Goal: Task Accomplishment & Management: Manage account settings

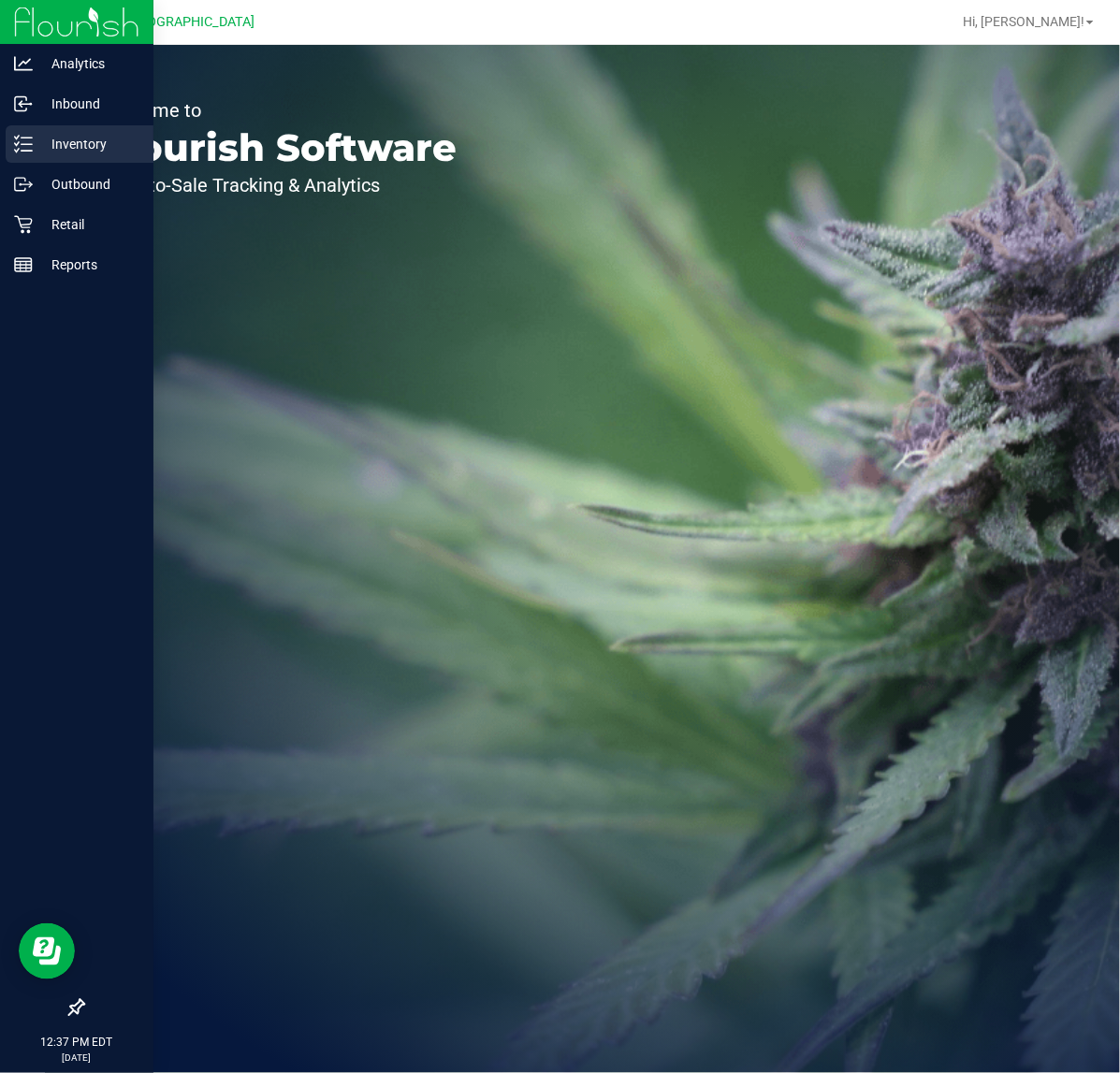
click at [16, 147] on icon at bounding box center [23, 143] width 19 height 19
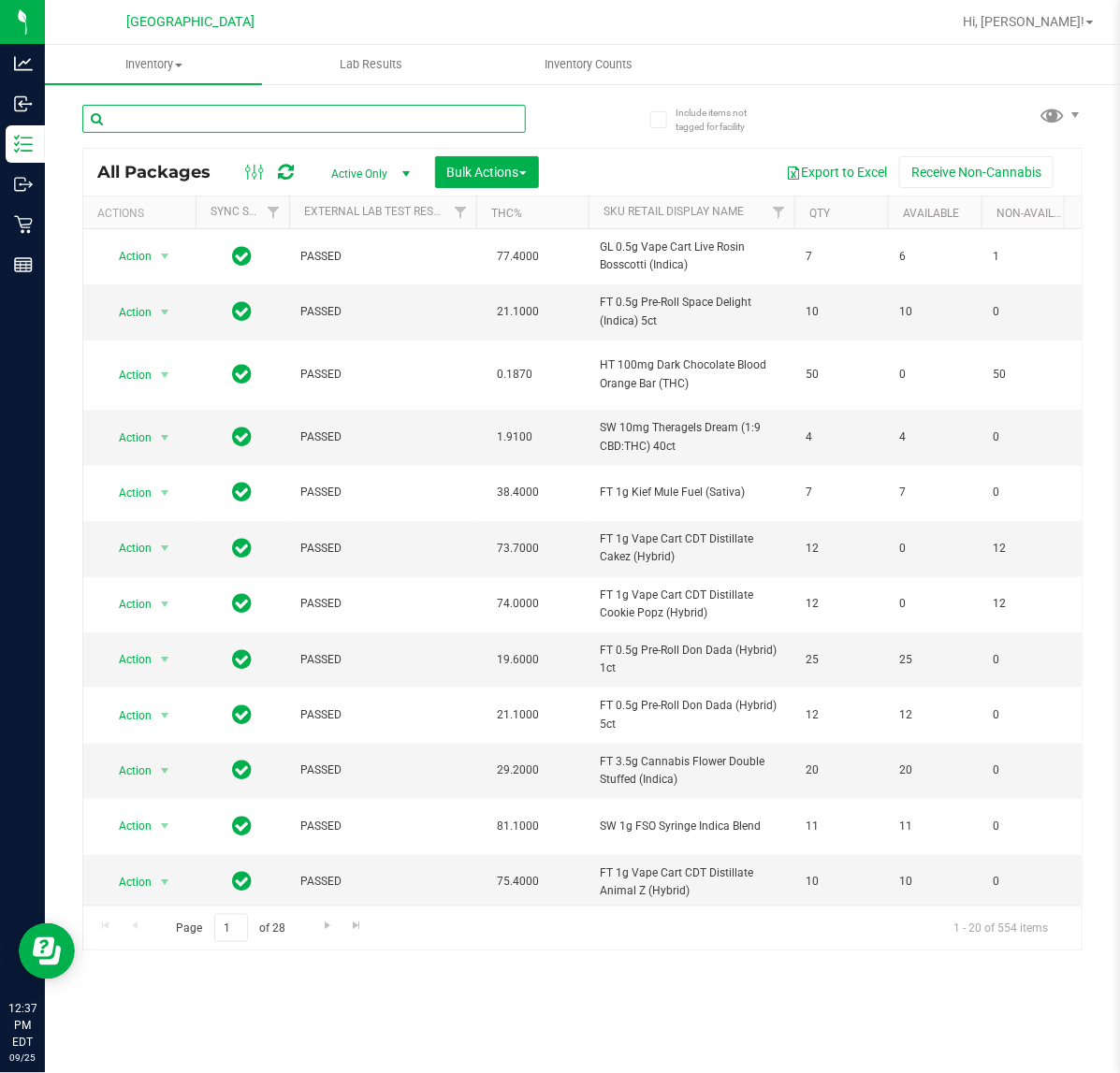
click at [209, 124] on input "text" at bounding box center [304, 119] width 443 height 28
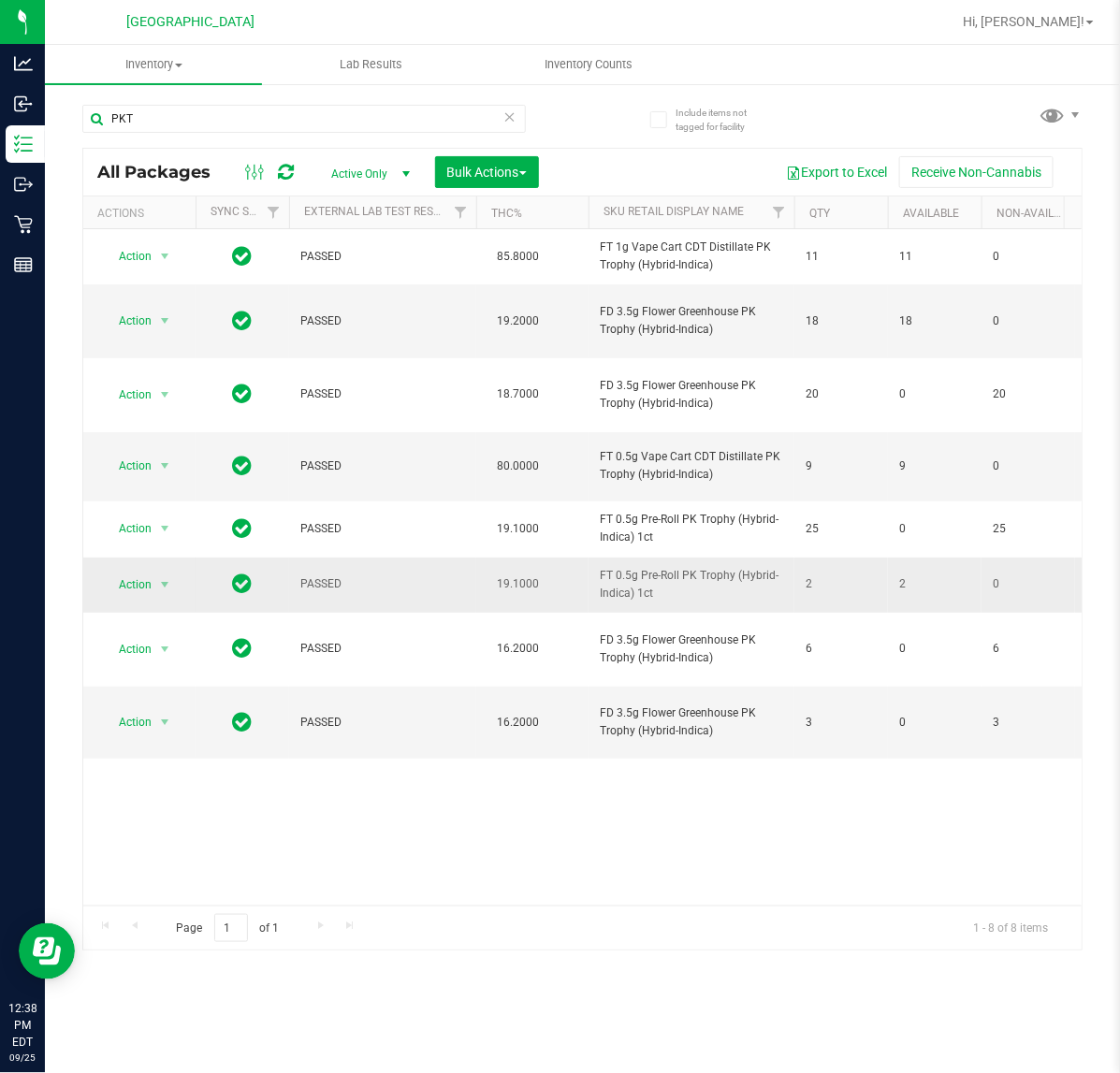
click at [677, 567] on span "FT 0.5g Pre-Roll PK Trophy (Hybrid-Indica) 1ct" at bounding box center [691, 585] width 183 height 35
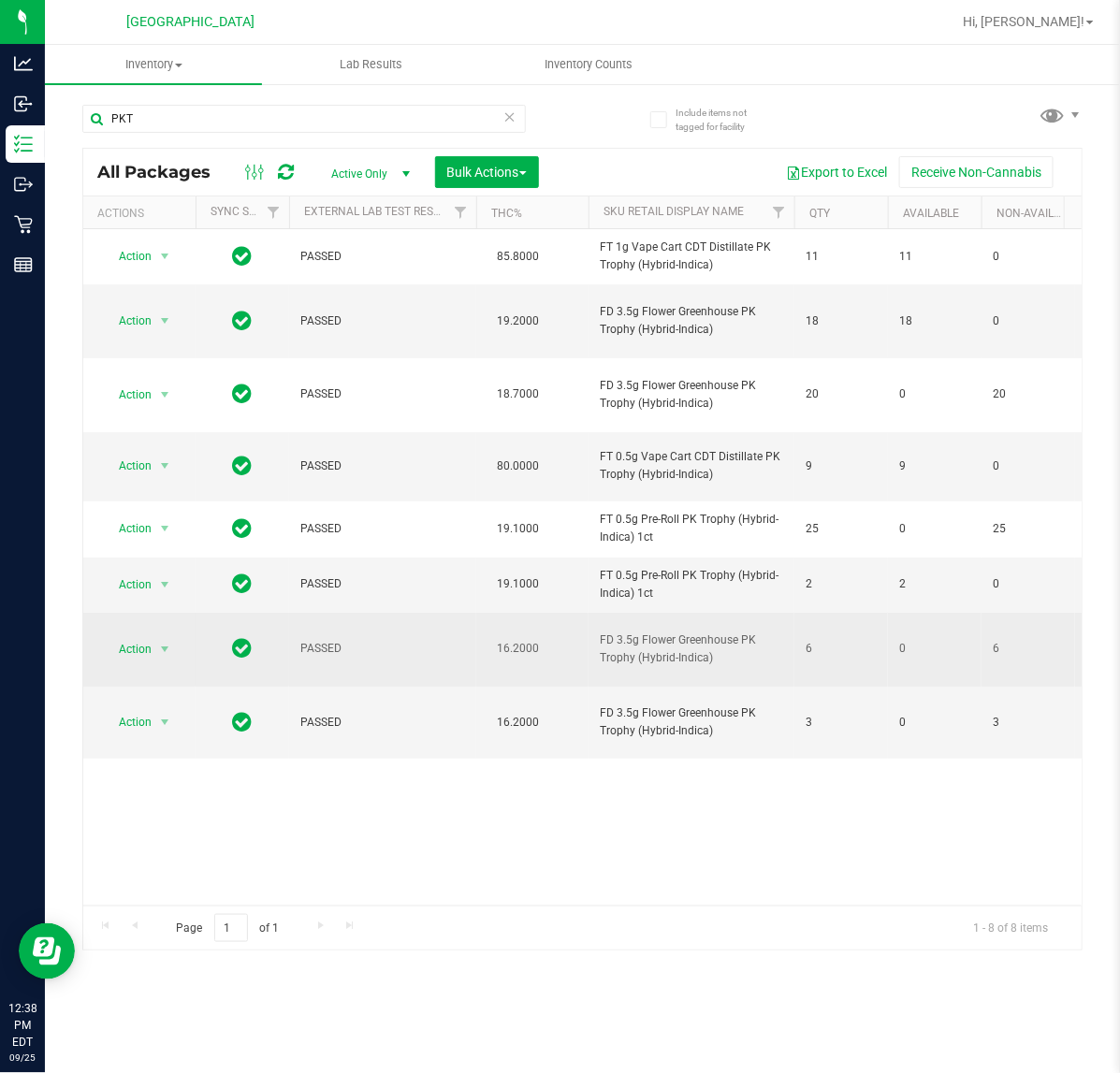
click at [731, 632] on span "FD 3.5g Flower Greenhouse PK Trophy (Hybrid-Indica)" at bounding box center [691, 649] width 183 height 35
click at [635, 632] on span "FD 3.5g Flower Greenhouse PK Trophy (Hybrid-Indica)" at bounding box center [691, 649] width 183 height 35
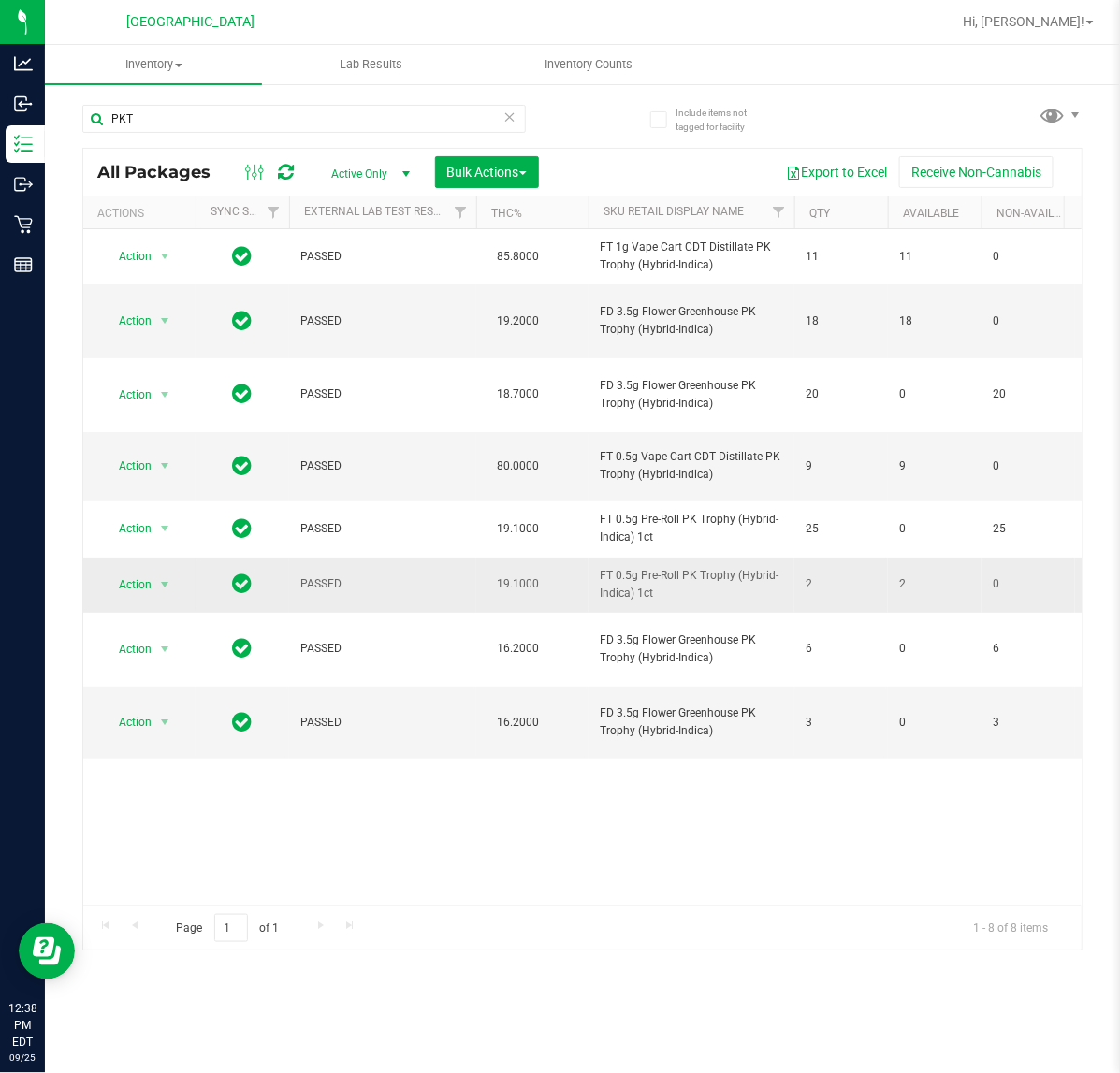
click at [714, 567] on span "FT 0.5g Pre-Roll PK Trophy (Hybrid-Indica) 1ct" at bounding box center [691, 585] width 183 height 35
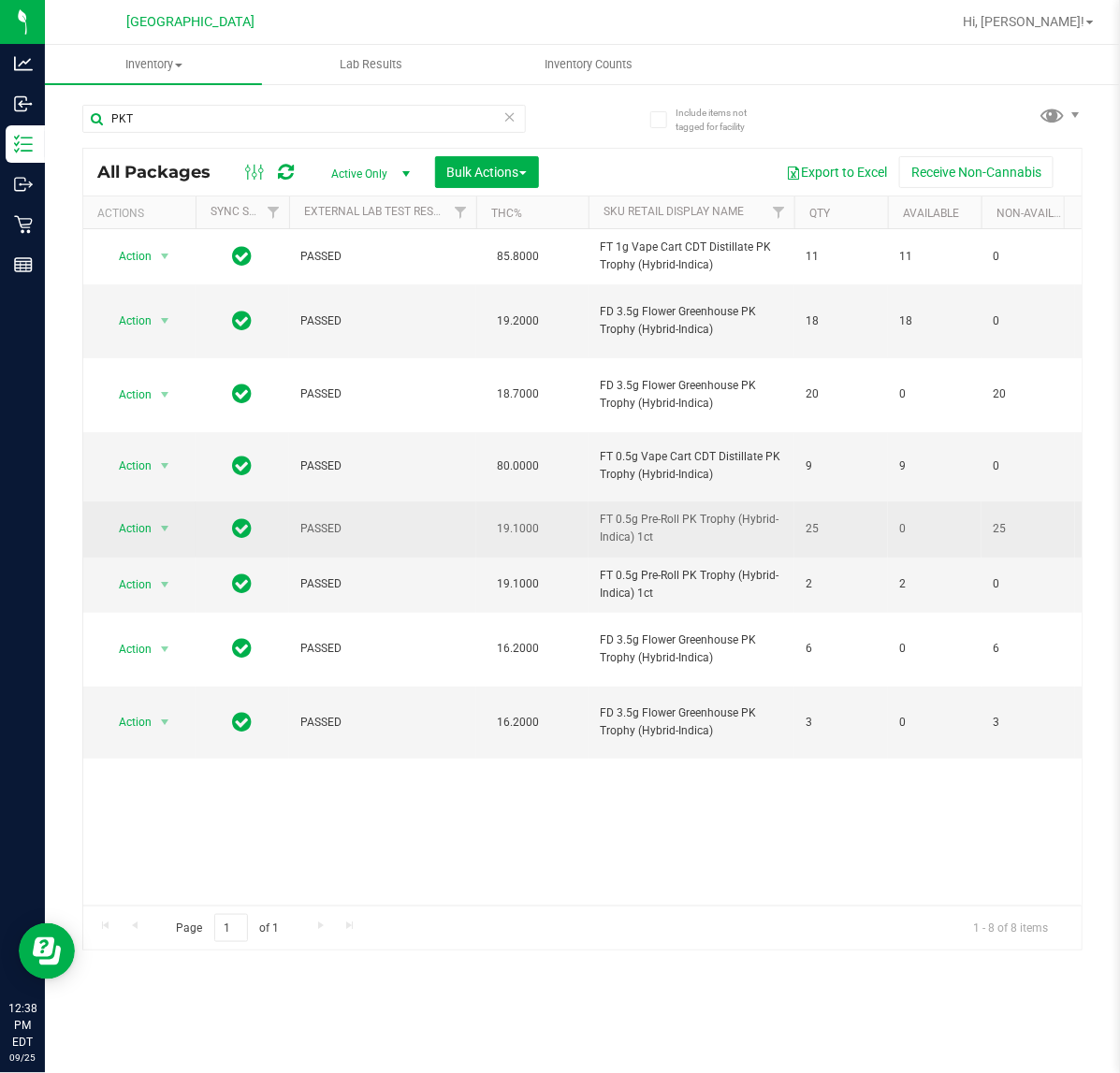
click at [661, 511] on span "FT 0.5g Pre-Roll PK Trophy (Hybrid-Indica) 1ct" at bounding box center [691, 529] width 183 height 35
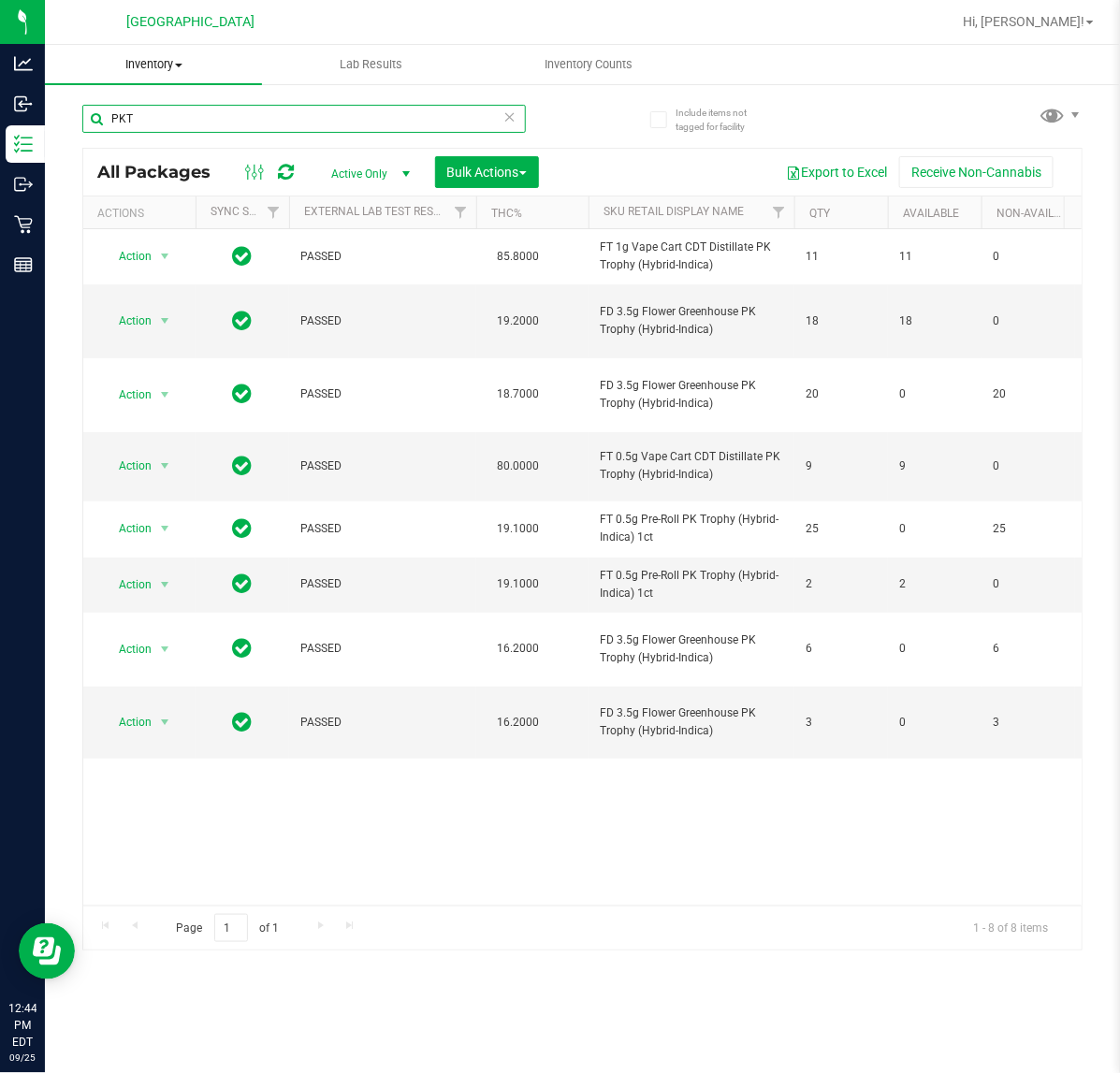
drag, startPoint x: 255, startPoint y: 106, endPoint x: 50, endPoint y: 56, distance: 211.0
click at [50, 56] on inventory "Inventory All packages All inventory Waste log Create inventory Lab Results Inv…" at bounding box center [583, 349] width 1075 height 608
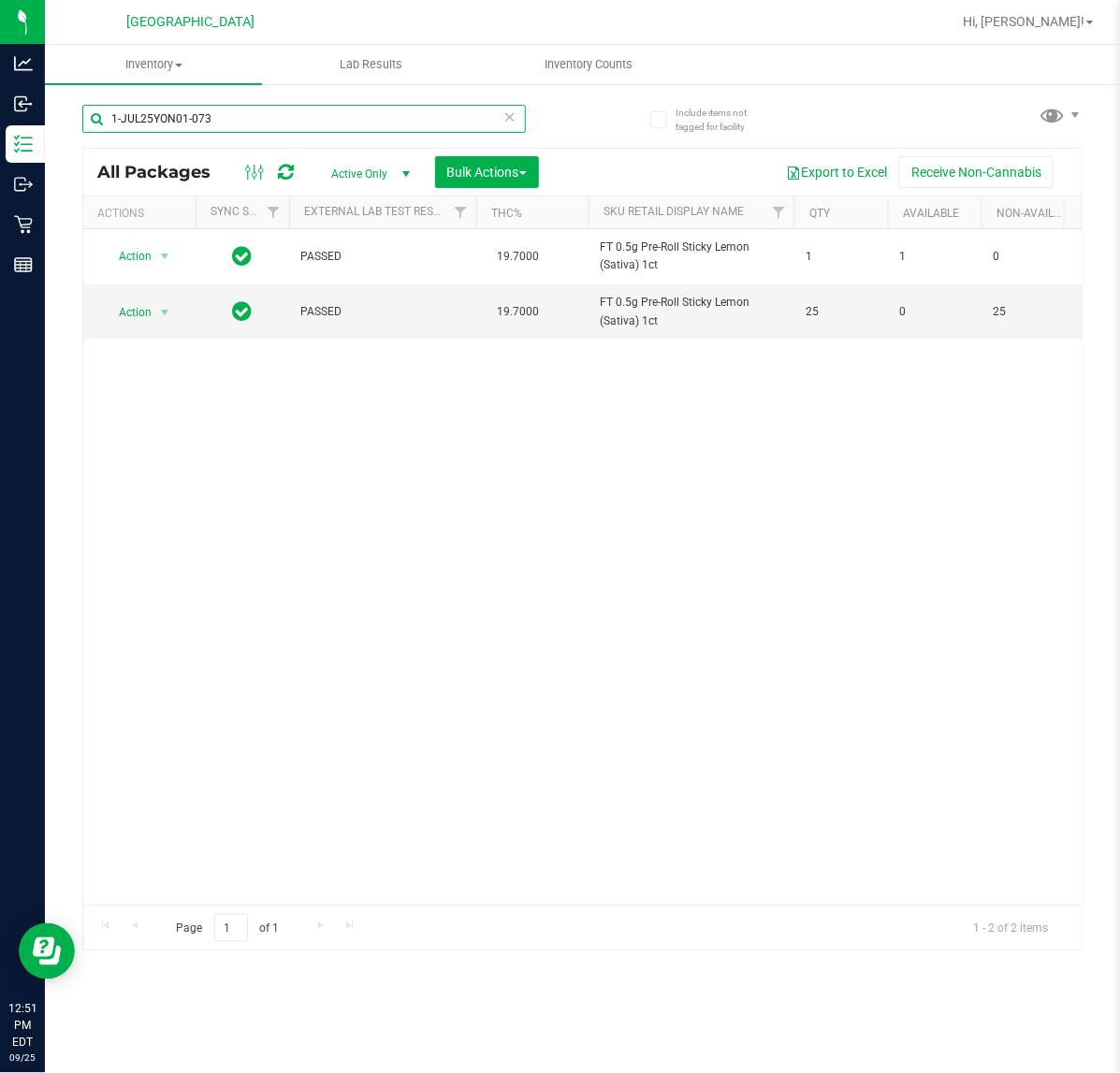
drag, startPoint x: 380, startPoint y: 128, endPoint x: -695, endPoint y: 128, distance: 1075.0
click at [0, 128] on html "Analytics Inbound Inventory Outbound Retail Reports 12:51 PM EDT 09/25/2025 09/…" at bounding box center [560, 536] width 1120 height 1073
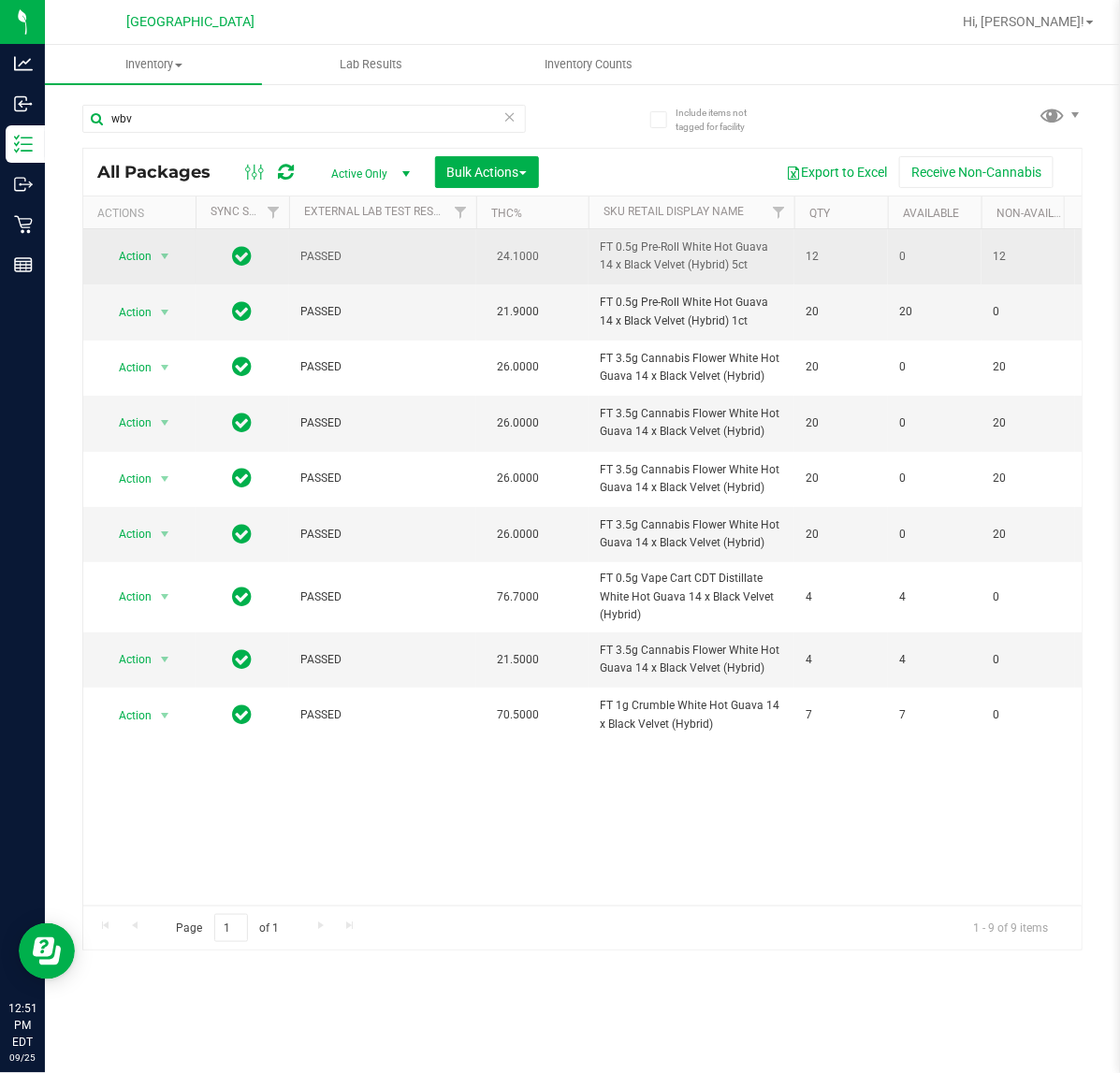
click at [706, 240] on span "FT 0.5g Pre-Roll White Hot Guava 14 x Black Velvet (Hybrid) 5ct" at bounding box center [691, 256] width 183 height 35
copy tr "FT 0.5g Pre-Roll White Hot Guava 14 x Black Velvet (Hybrid) 5ct"
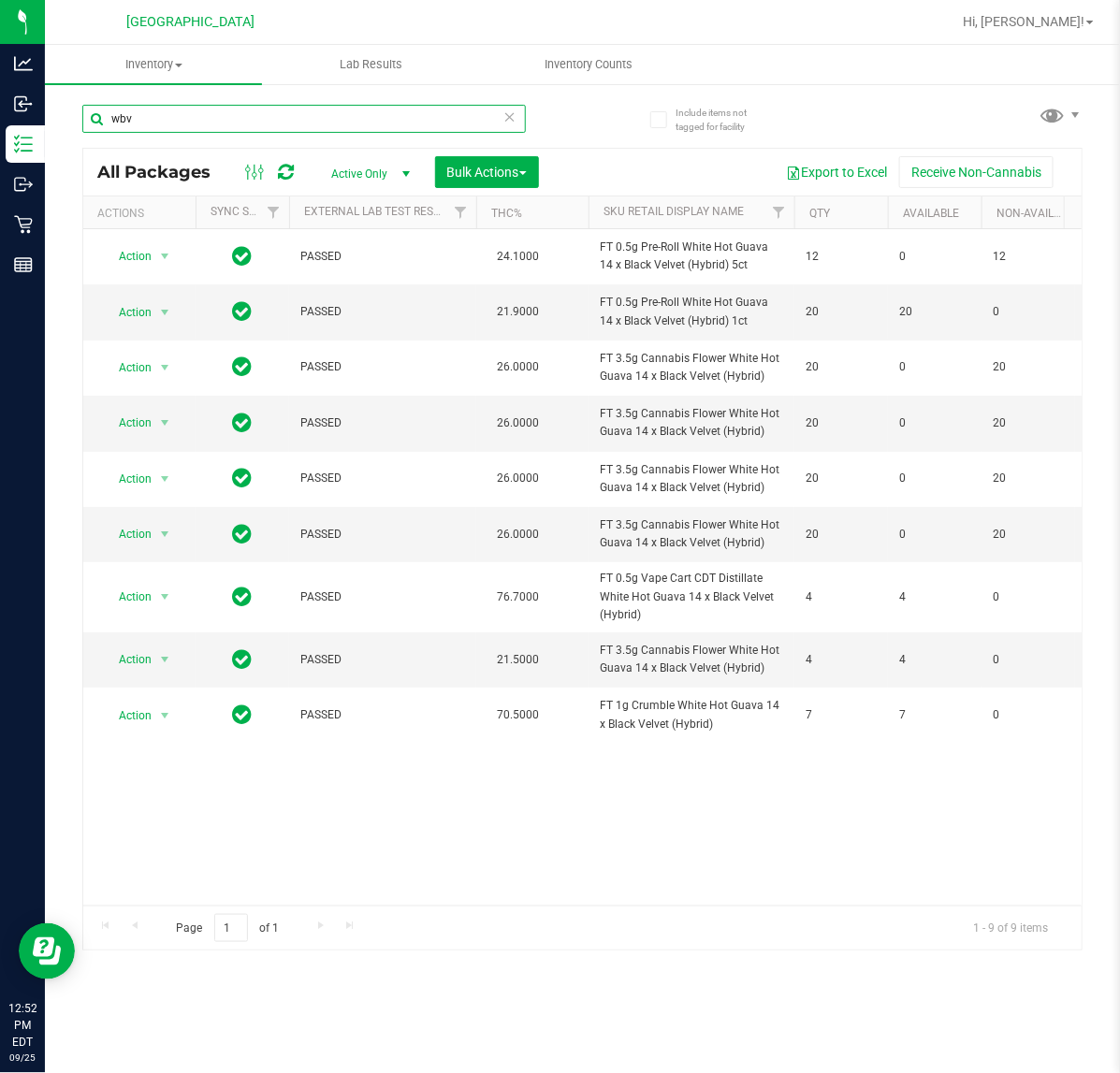
drag, startPoint x: 160, startPoint y: 122, endPoint x: -9, endPoint y: 122, distance: 169.0
click at [0, 122] on html "Analytics Inbound Inventory Outbound Retail Reports 12:52 PM EDT 09/25/2025 09/…" at bounding box center [560, 536] width 1120 height 1073
paste input "FT 0.5g Pre-Roll White Hot Guava 14 x Black Velvet (Hybrid) 5ct"
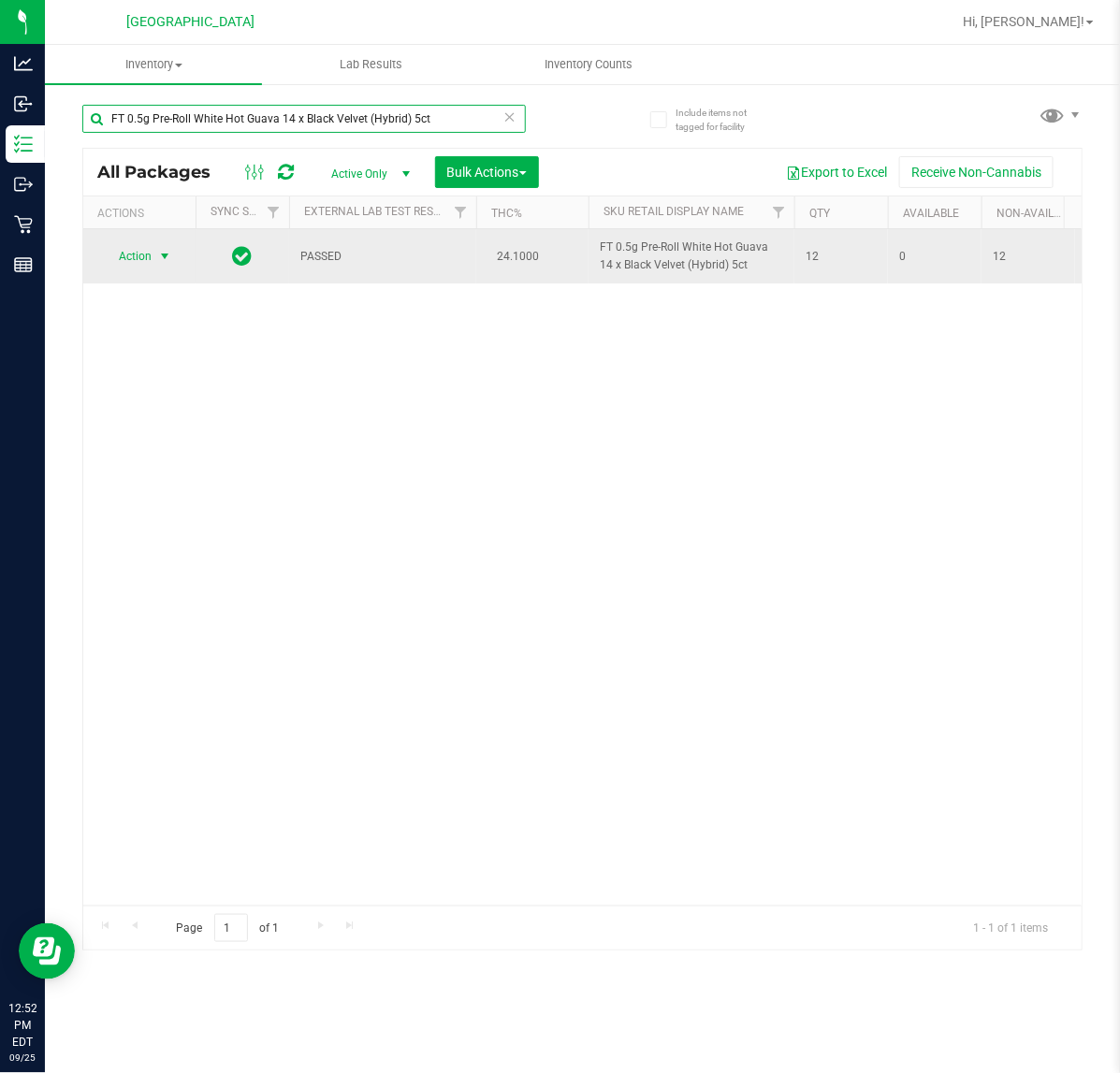
type input "FT 0.5g Pre-Roll White Hot Guava 14 x Black Velvet (Hybrid) 5ct"
click at [133, 257] on span "Action" at bounding box center [127, 256] width 51 height 26
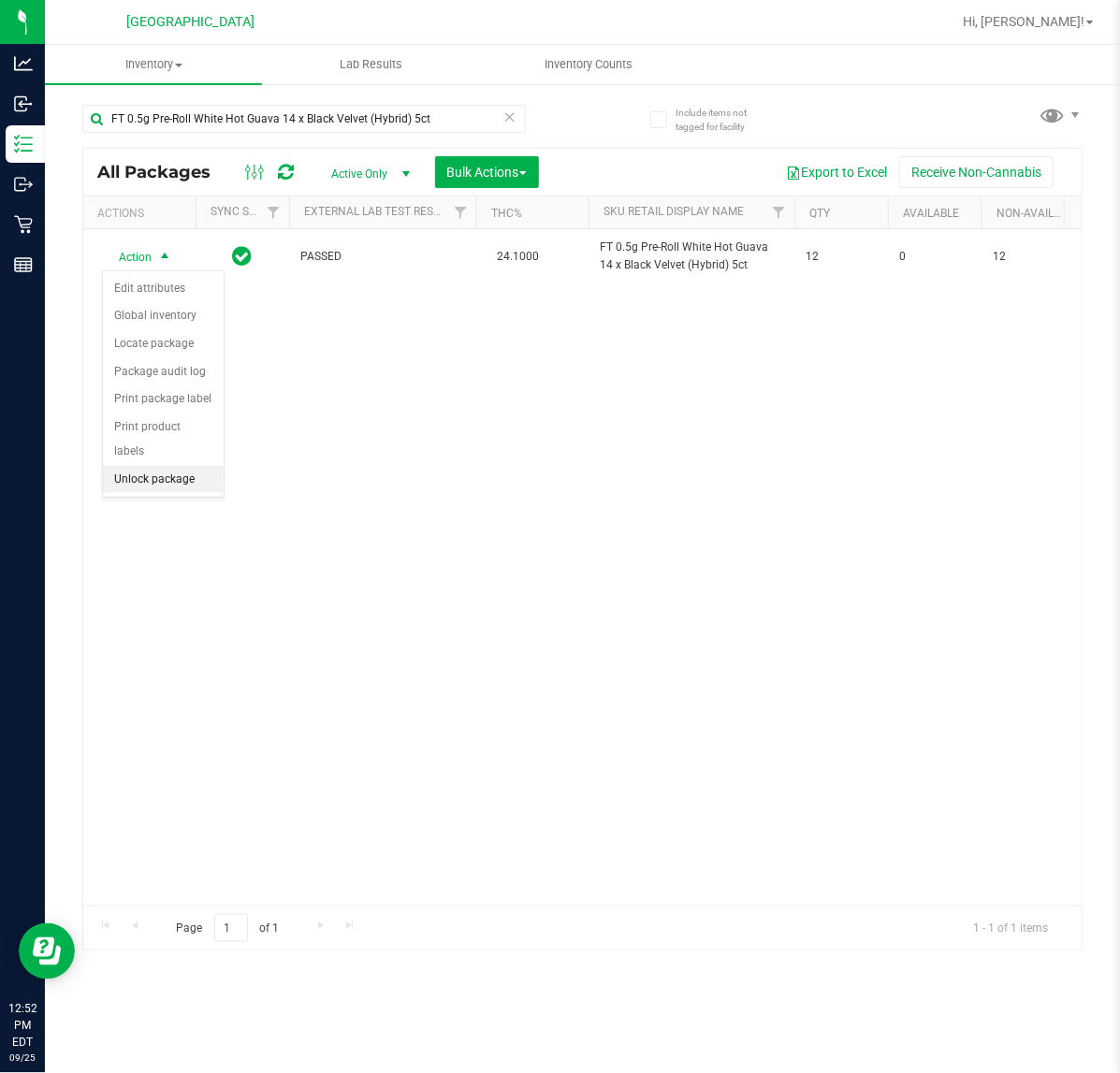
click at [157, 466] on li "Unlock package" at bounding box center [163, 480] width 121 height 28
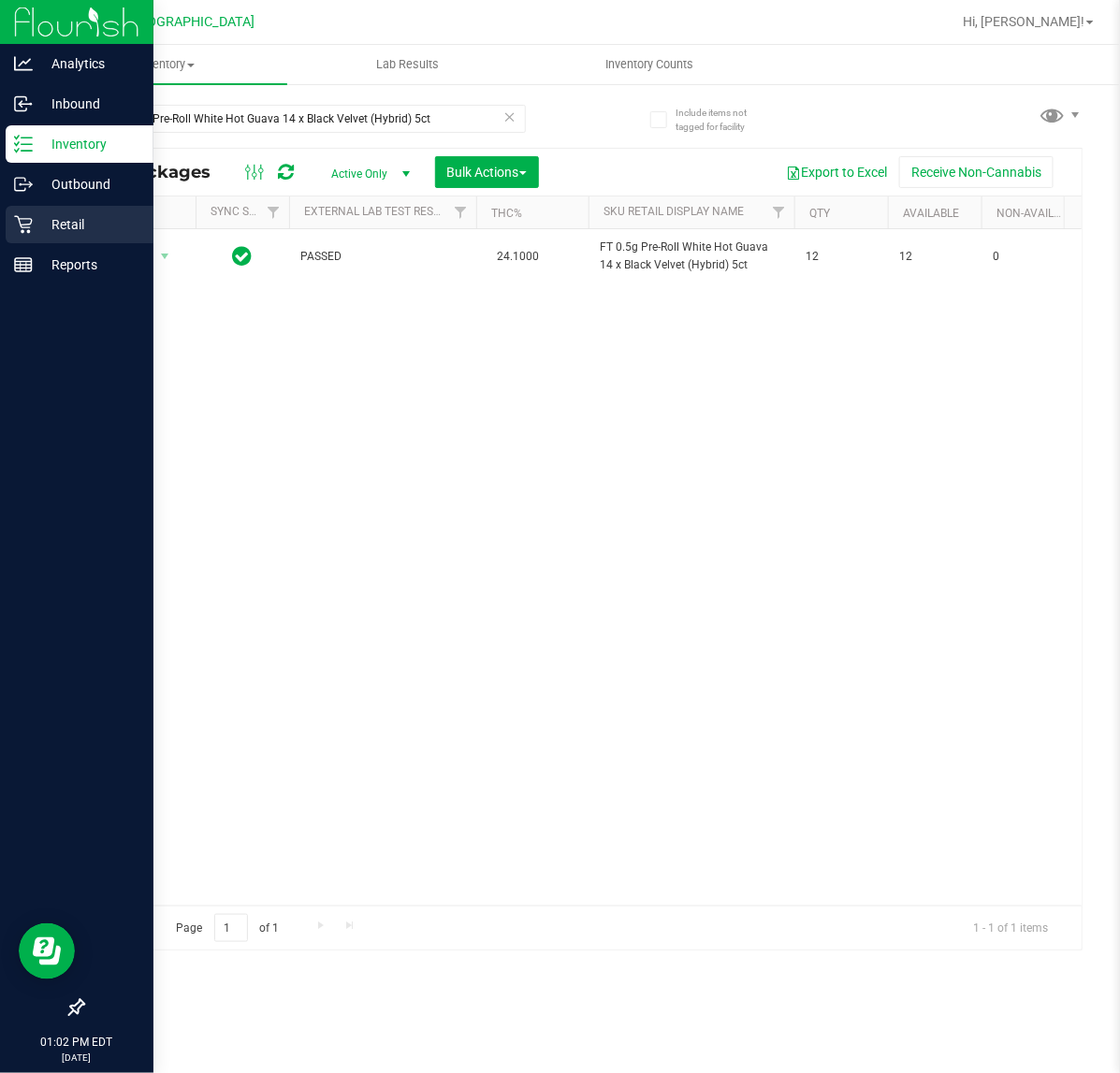
click at [34, 228] on p "Retail" at bounding box center [88, 225] width 112 height 23
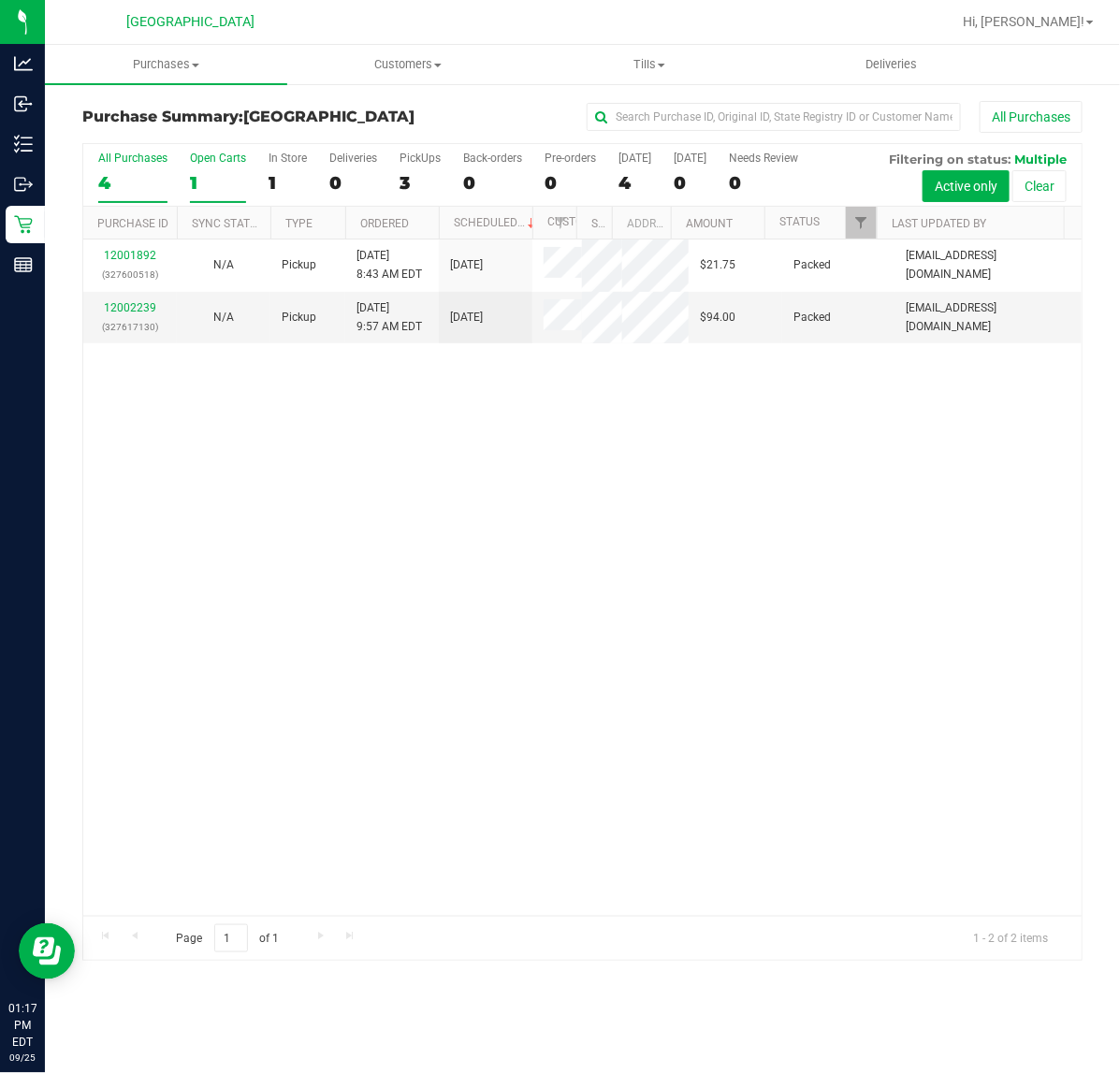
click at [216, 162] on div "Open Carts" at bounding box center [218, 158] width 56 height 13
click at [0, 0] on input "Open Carts 1" at bounding box center [0, 0] width 0 height 0
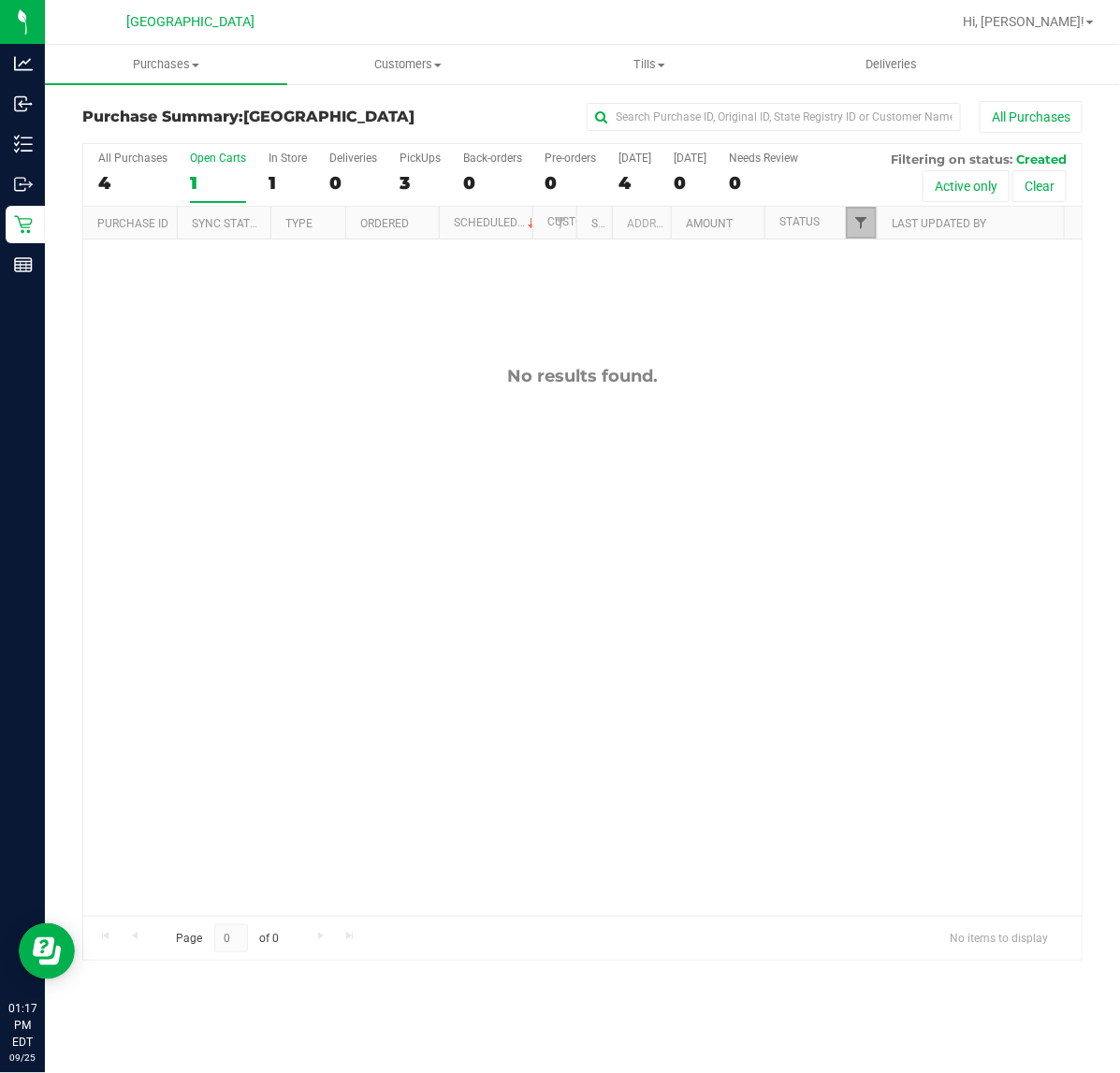
click at [853, 230] on span "Filter" at bounding box center [860, 222] width 15 height 15
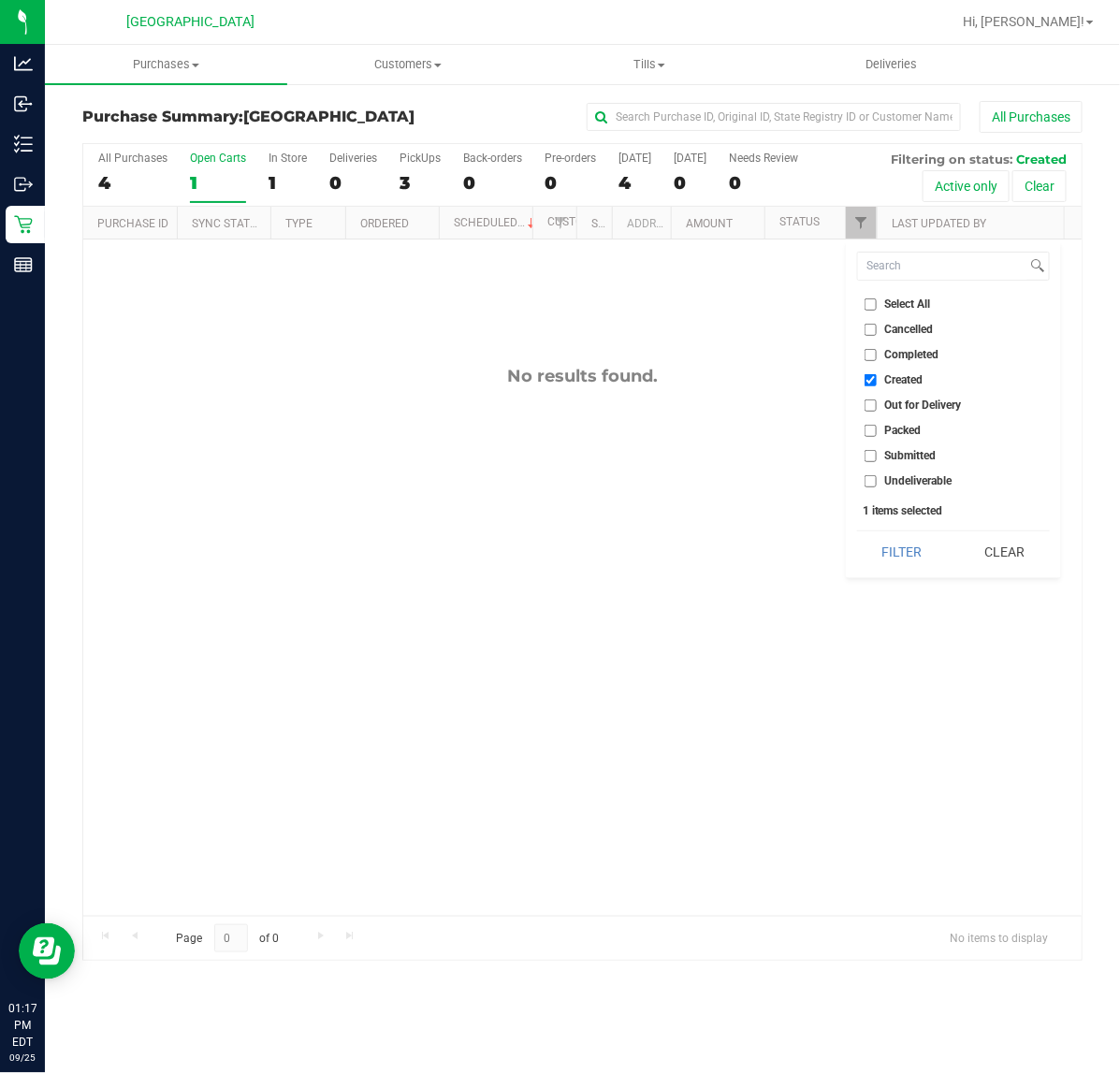
click at [865, 429] on input "Packed" at bounding box center [871, 431] width 12 height 12
checkbox input "true"
click at [866, 408] on input "Out for Delivery" at bounding box center [871, 405] width 12 height 12
checkbox input "true"
click at [865, 458] on input "Submitted" at bounding box center [871, 456] width 12 height 12
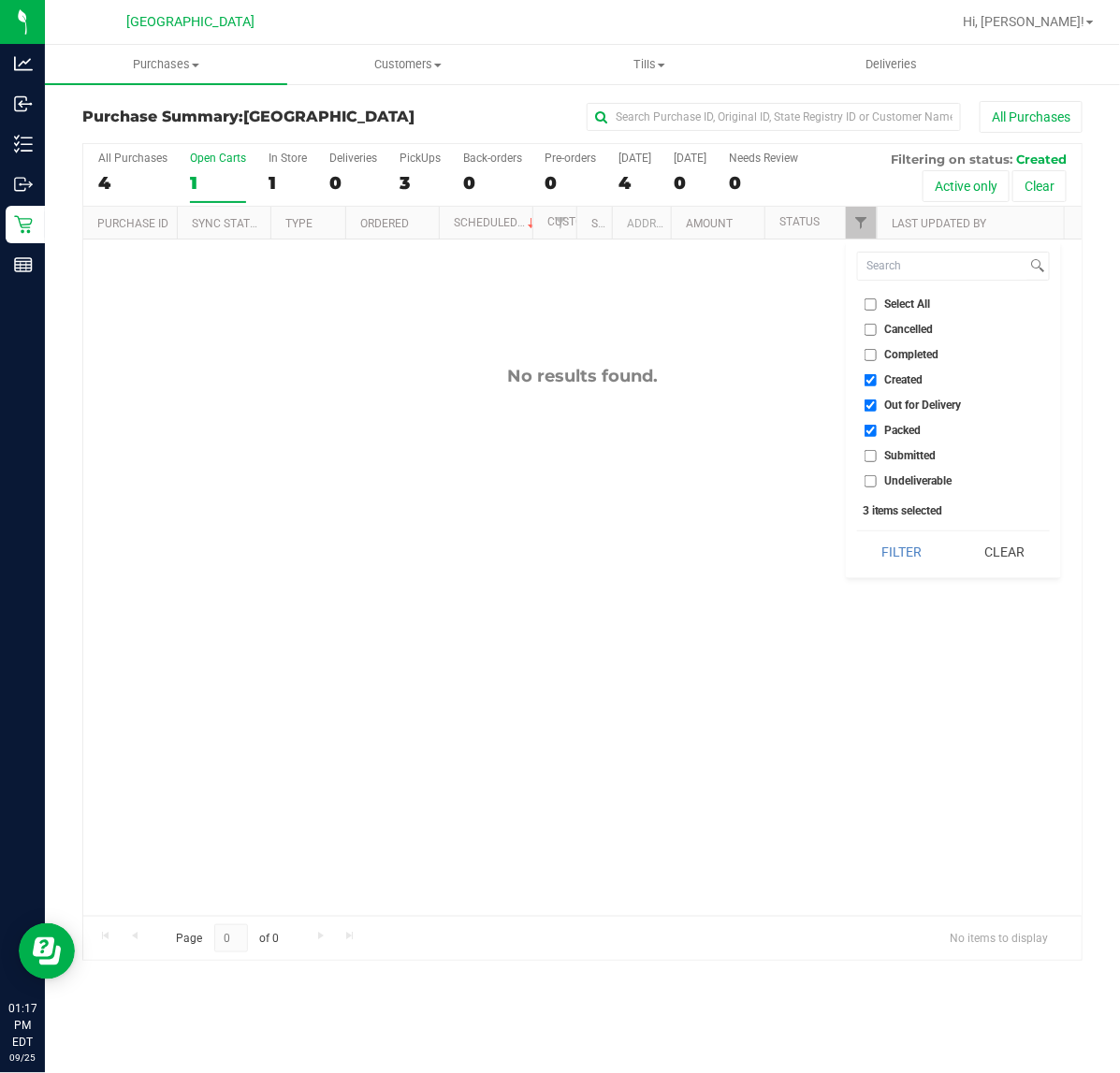
checkbox input "true"
click at [881, 552] on button "Filter" at bounding box center [902, 552] width 90 height 41
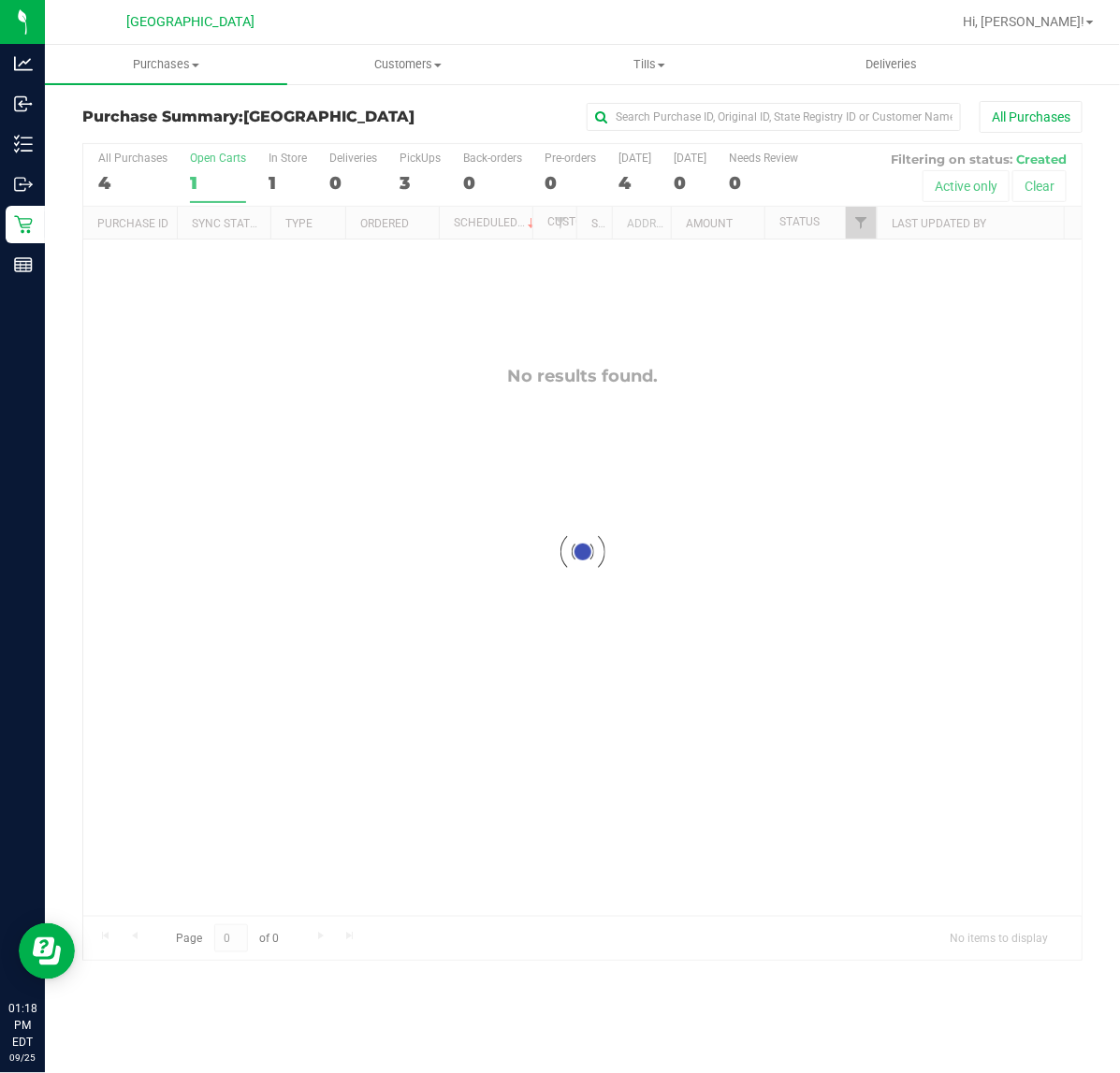
checkbox input "true"
checkbox input "false"
checkbox input "true"
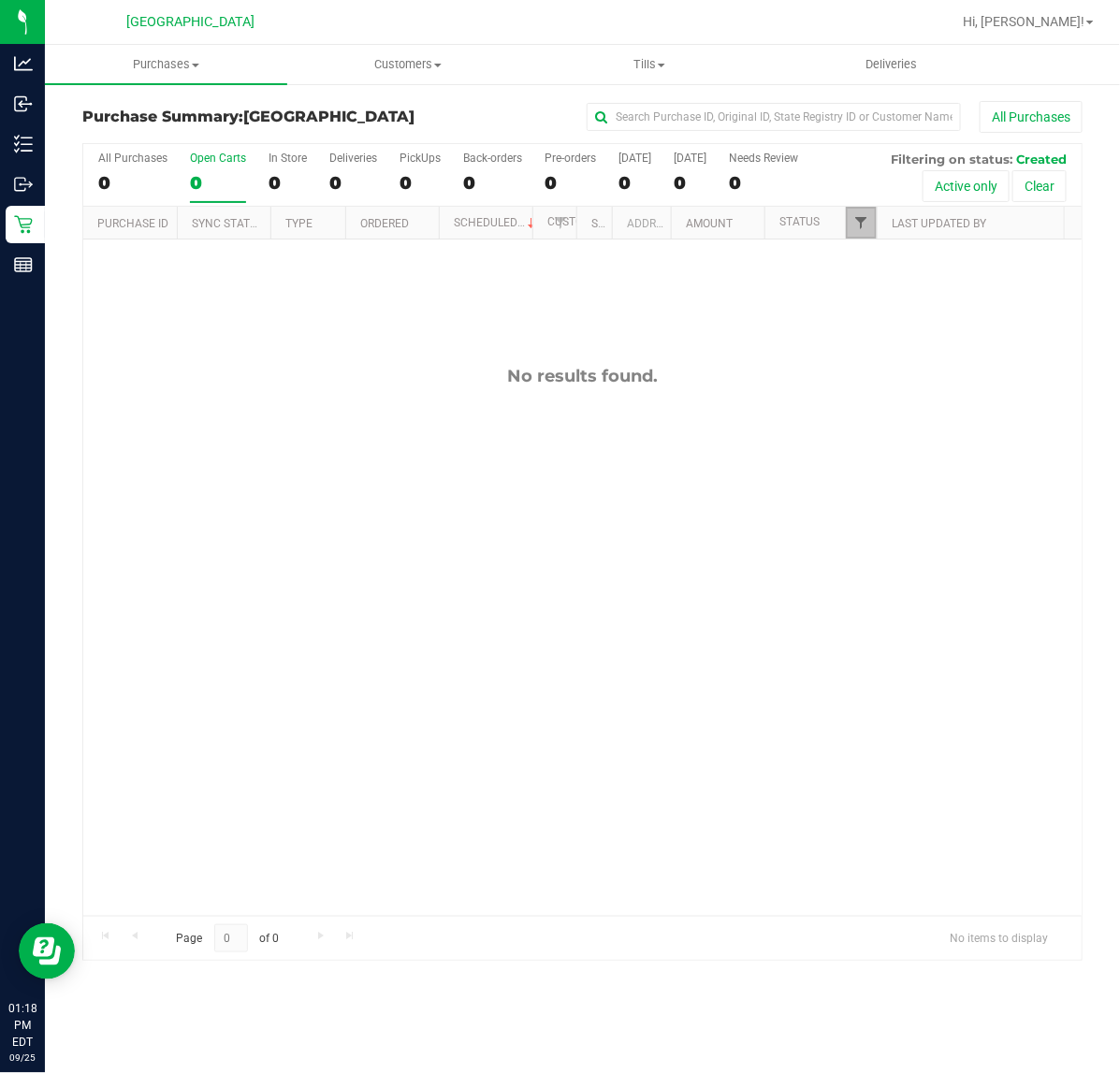
click at [865, 227] on span "Filter" at bounding box center [860, 222] width 15 height 15
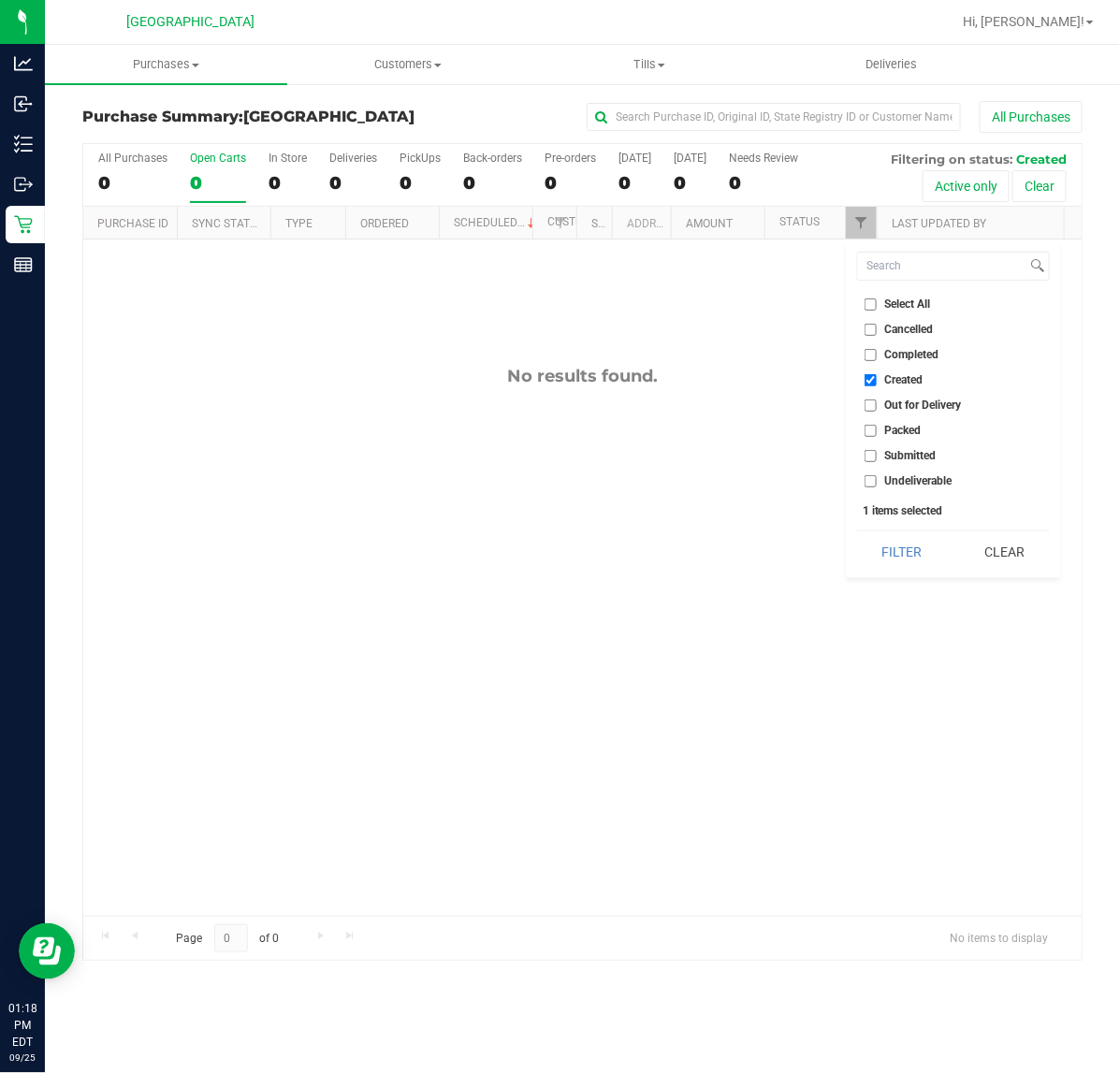
click at [868, 413] on li "Out for Delivery" at bounding box center [953, 406] width 193 height 20
click at [865, 404] on input "Out for Delivery" at bounding box center [871, 405] width 12 height 12
checkbox input "true"
click at [872, 434] on input "Packed" at bounding box center [871, 431] width 12 height 12
checkbox input "true"
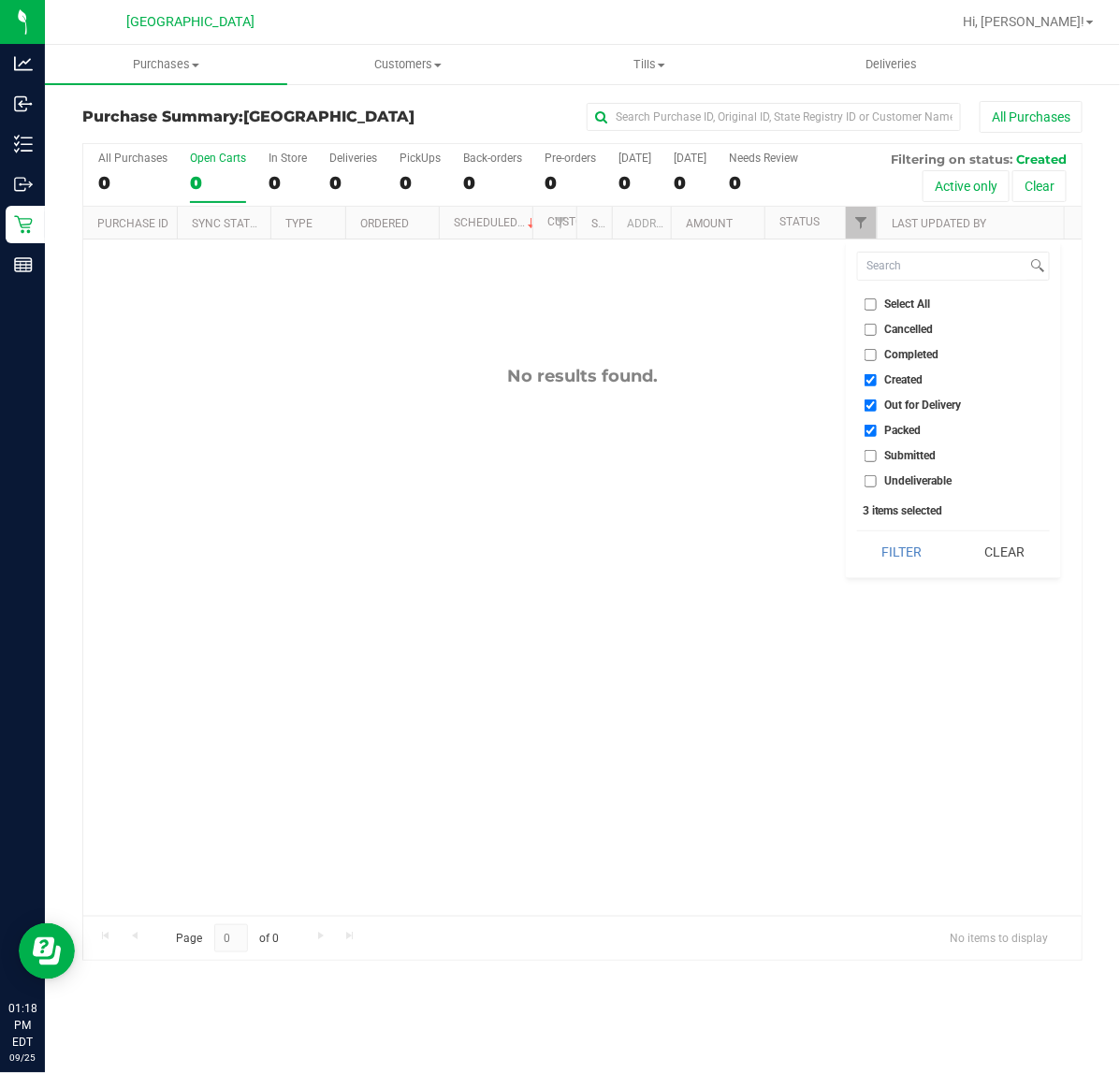
click at [872, 464] on li "Submitted" at bounding box center [953, 456] width 193 height 20
click at [909, 547] on button "Filter" at bounding box center [902, 552] width 90 height 41
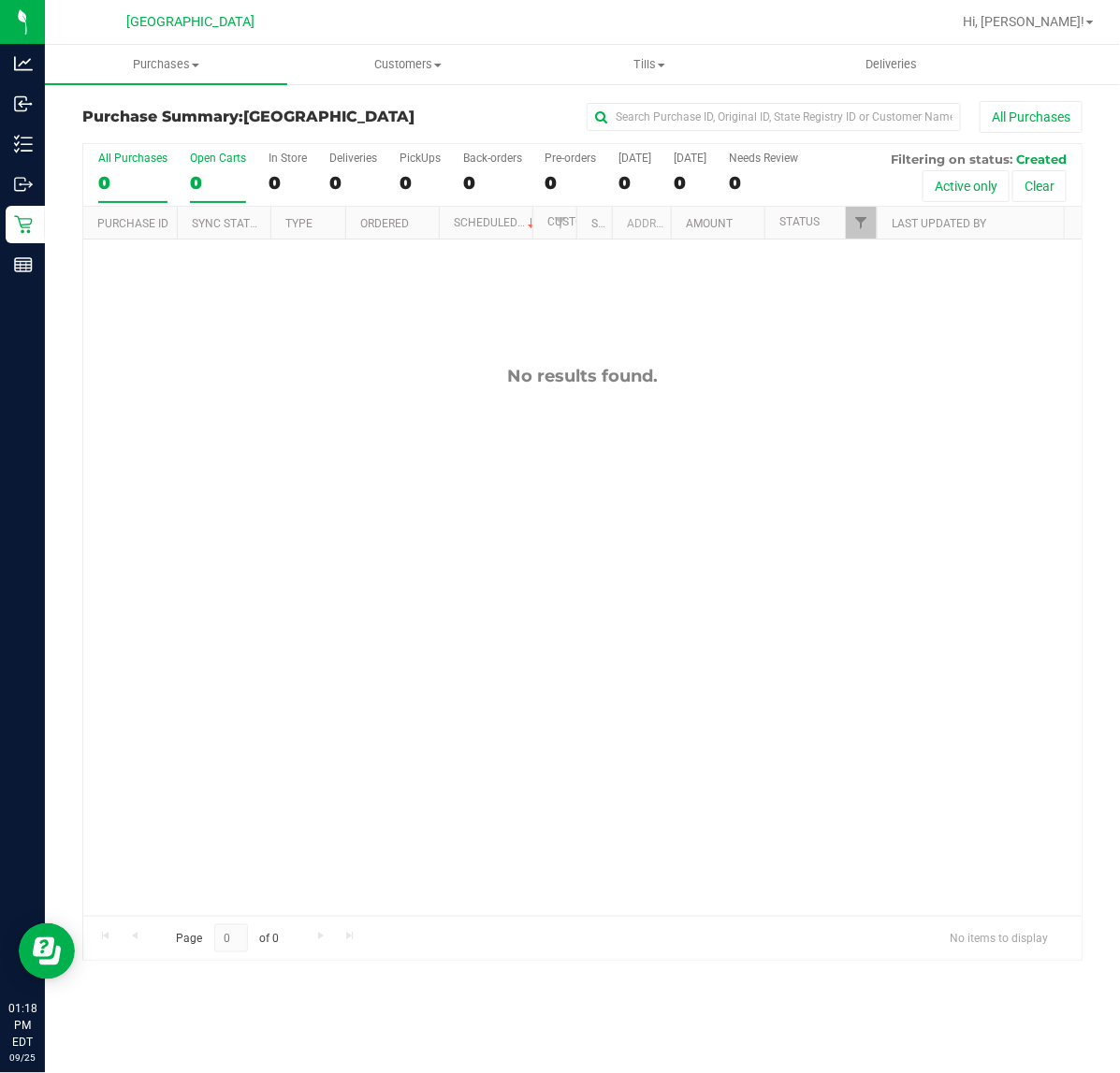
click at [127, 164] on div "All Purchases" at bounding box center [132, 158] width 70 height 13
click at [0, 0] on input "All Purchases 0" at bounding box center [0, 0] width 0 height 0
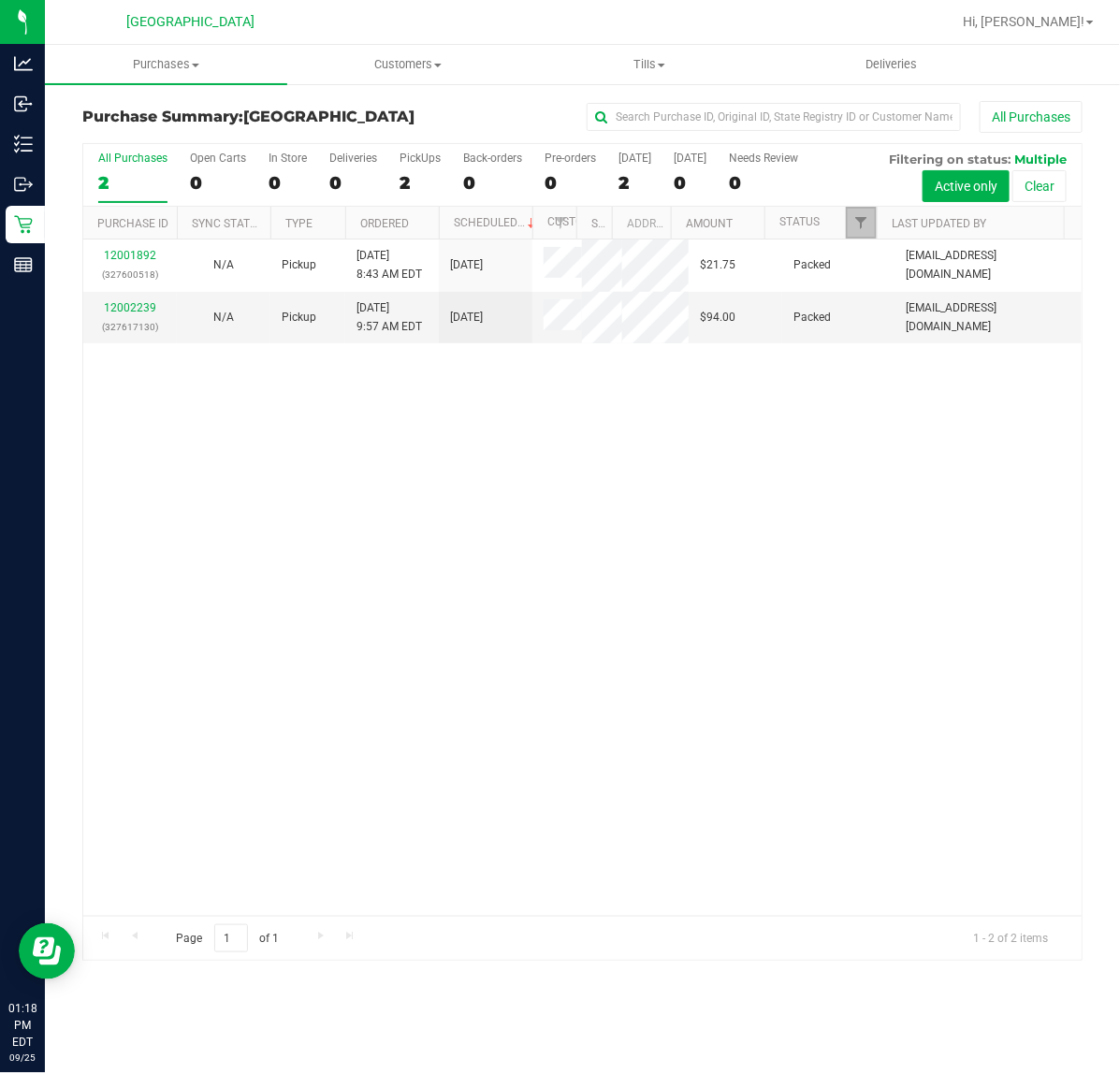
click at [849, 226] on link "Filter" at bounding box center [860, 223] width 30 height 31
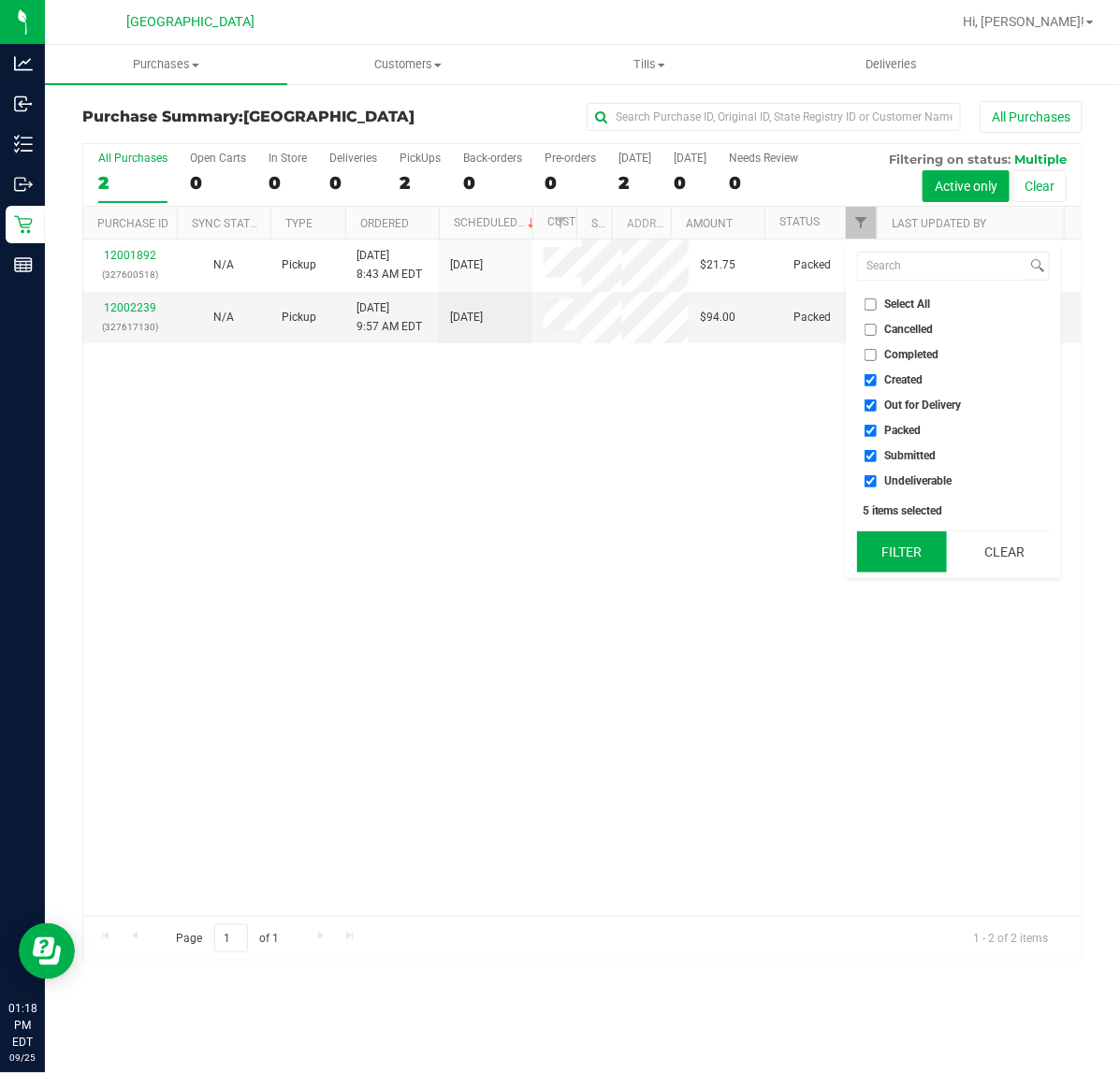
click at [891, 564] on button "Filter" at bounding box center [902, 552] width 90 height 41
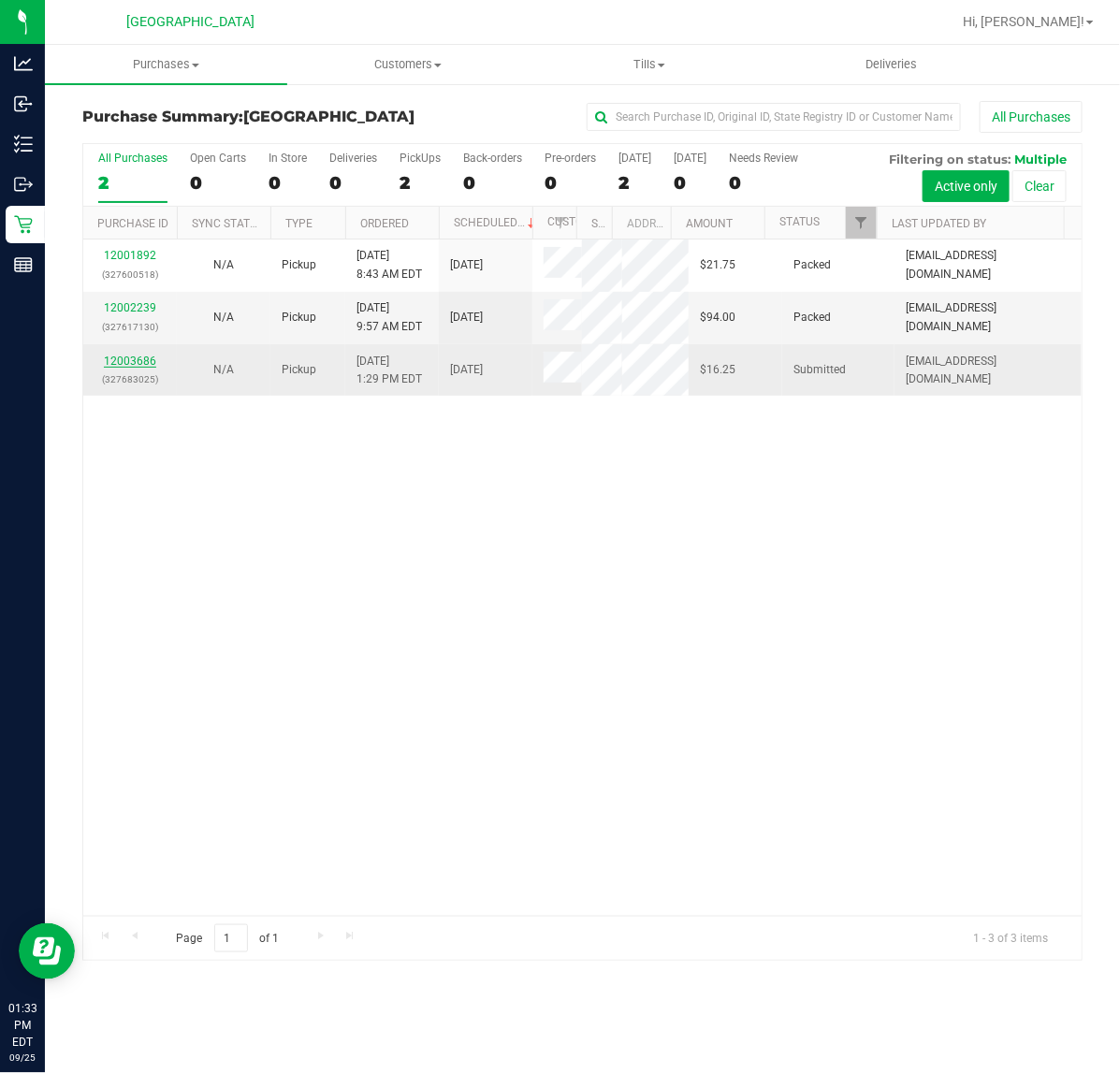
click at [131, 368] on link "12003686" at bounding box center [129, 361] width 52 height 13
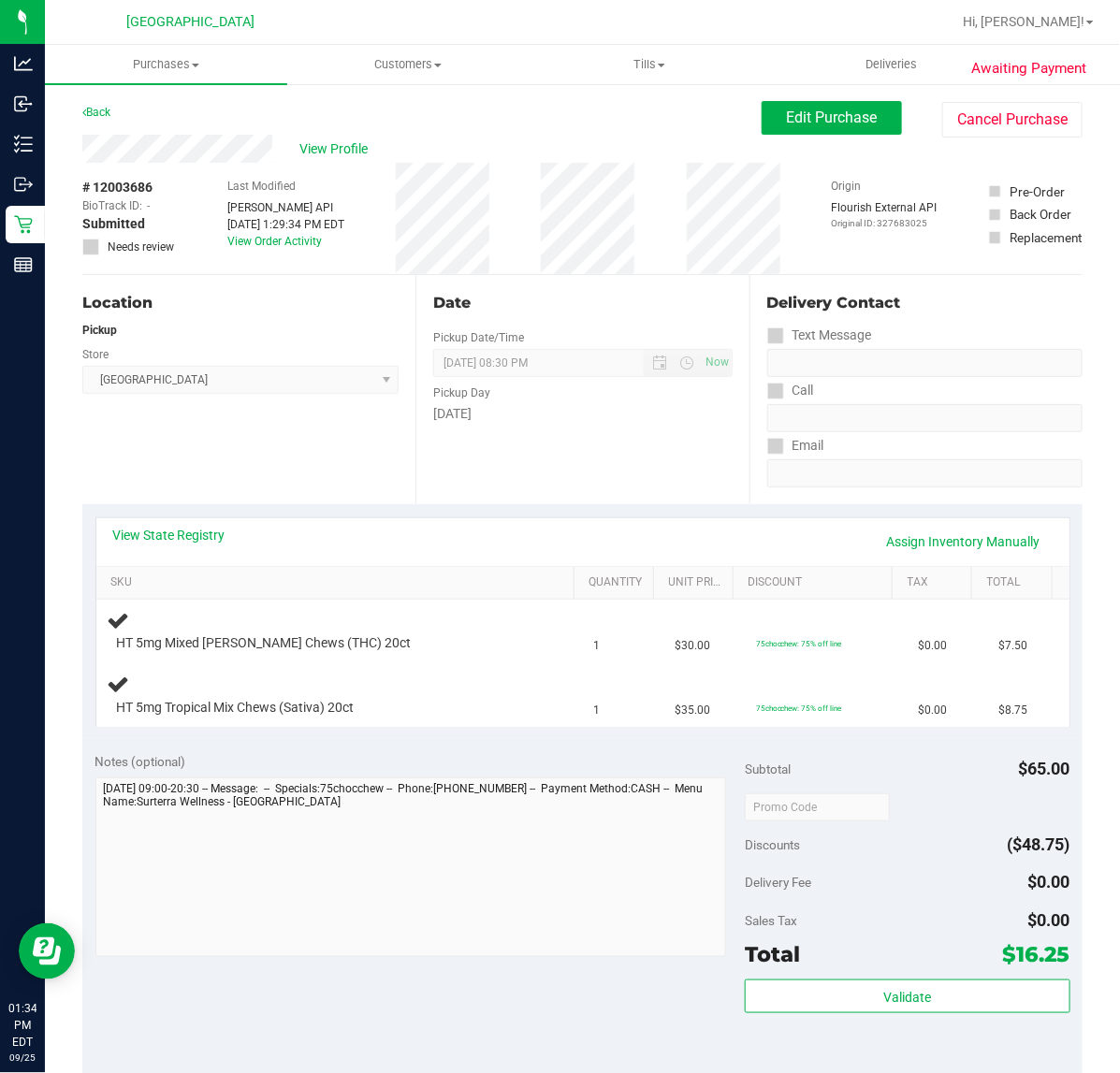
click at [213, 444] on div "Location Pickup Store [GEOGRAPHIC_DATA] WC Select Store [PERSON_NAME][GEOGRAPHI…" at bounding box center [249, 389] width 333 height 230
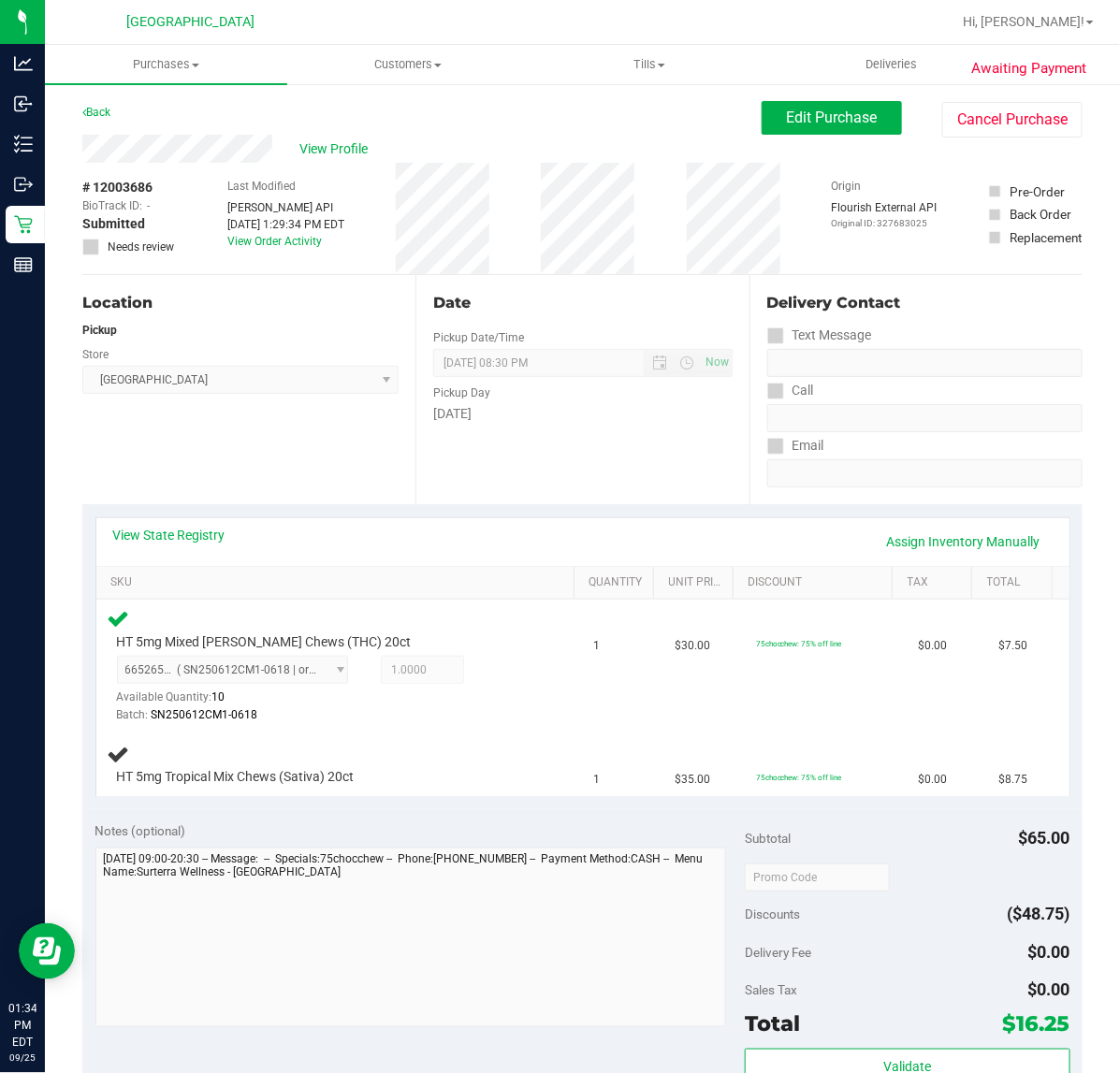
click at [199, 501] on div "Location Pickup Store [GEOGRAPHIC_DATA] WC Select Store [PERSON_NAME][GEOGRAPHI…" at bounding box center [249, 389] width 333 height 230
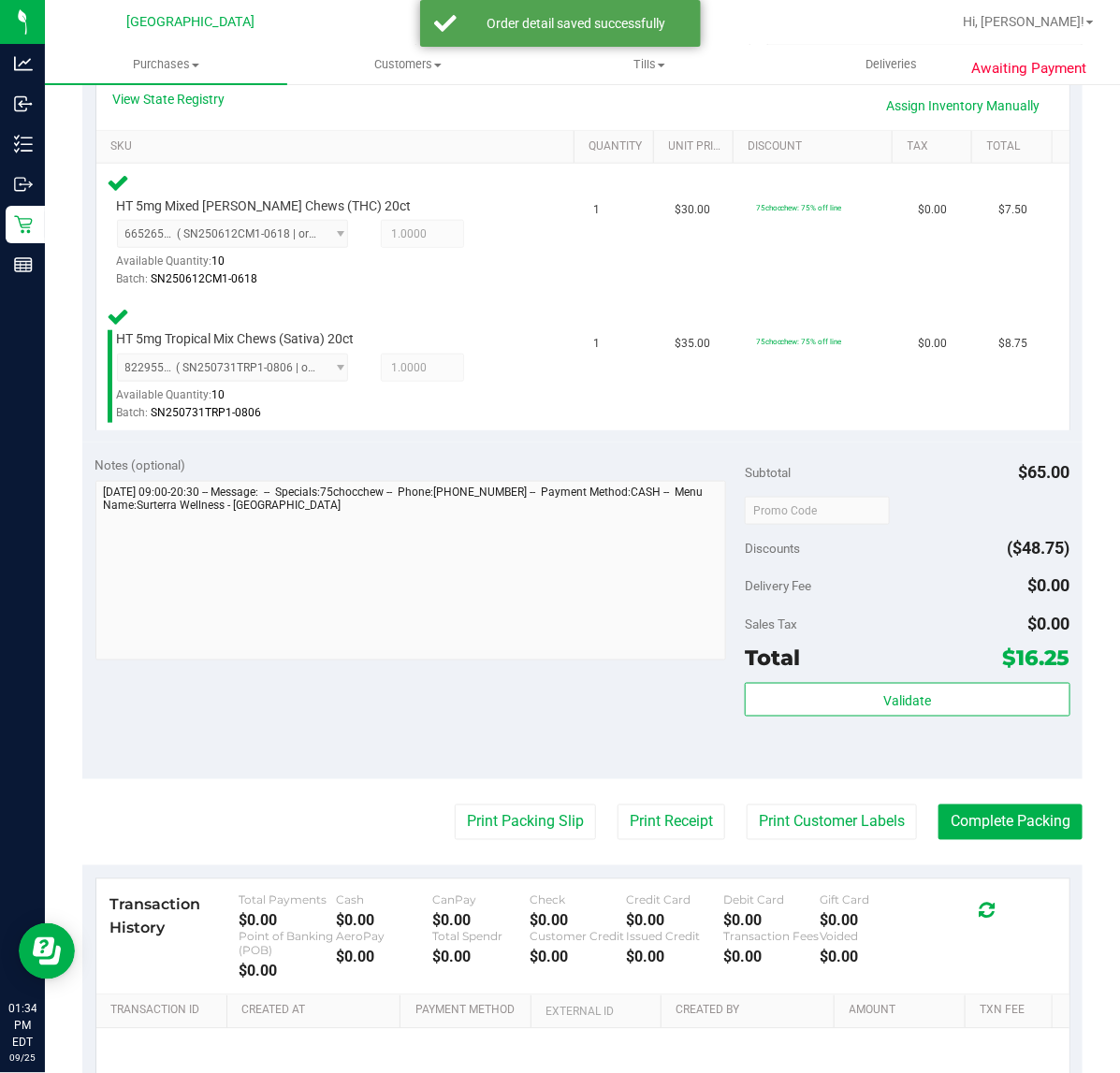
scroll to position [625, 0]
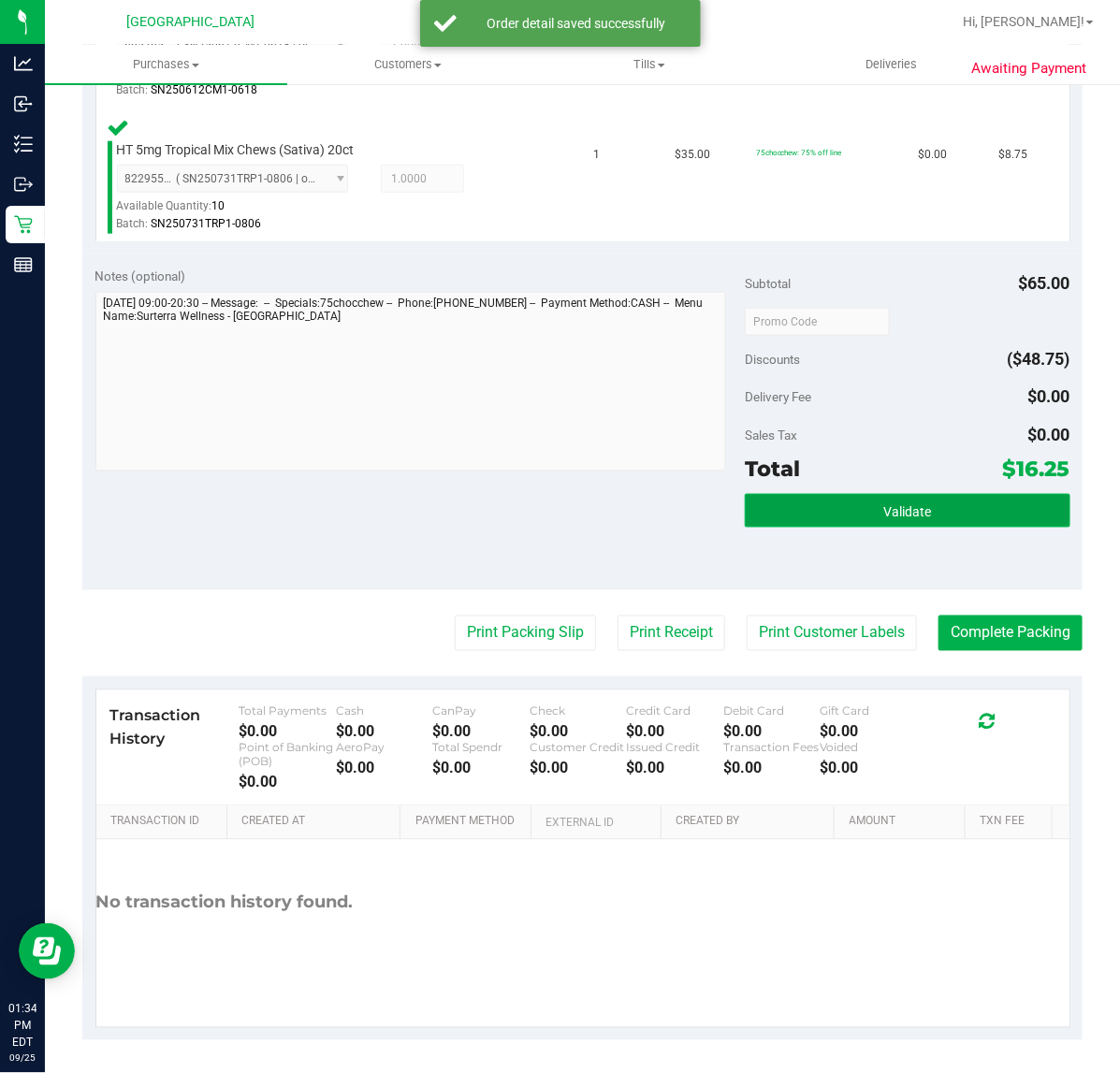
click at [857, 507] on button "Validate" at bounding box center [906, 511] width 325 height 33
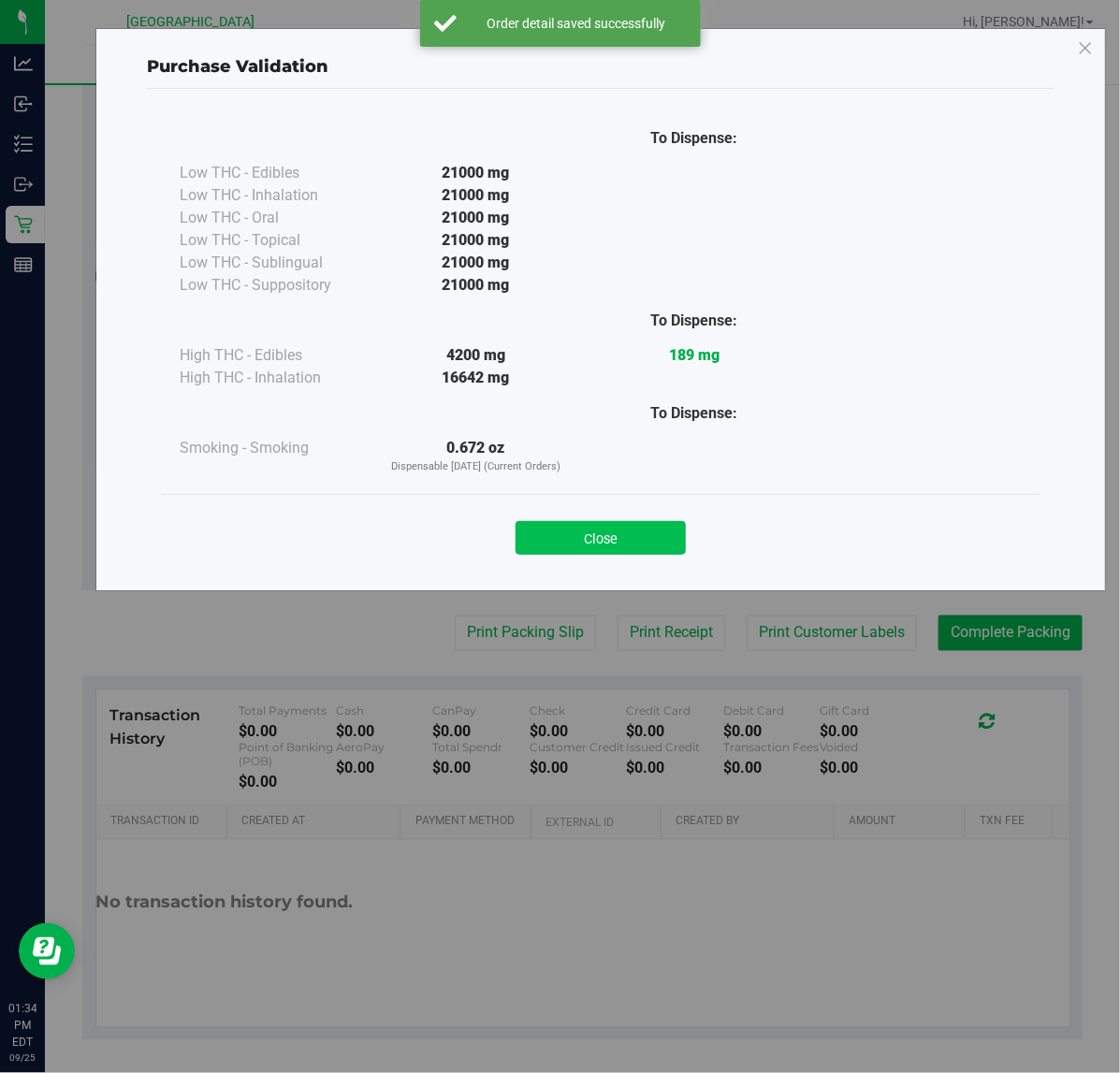
click at [625, 536] on button "Close" at bounding box center [601, 537] width 171 height 33
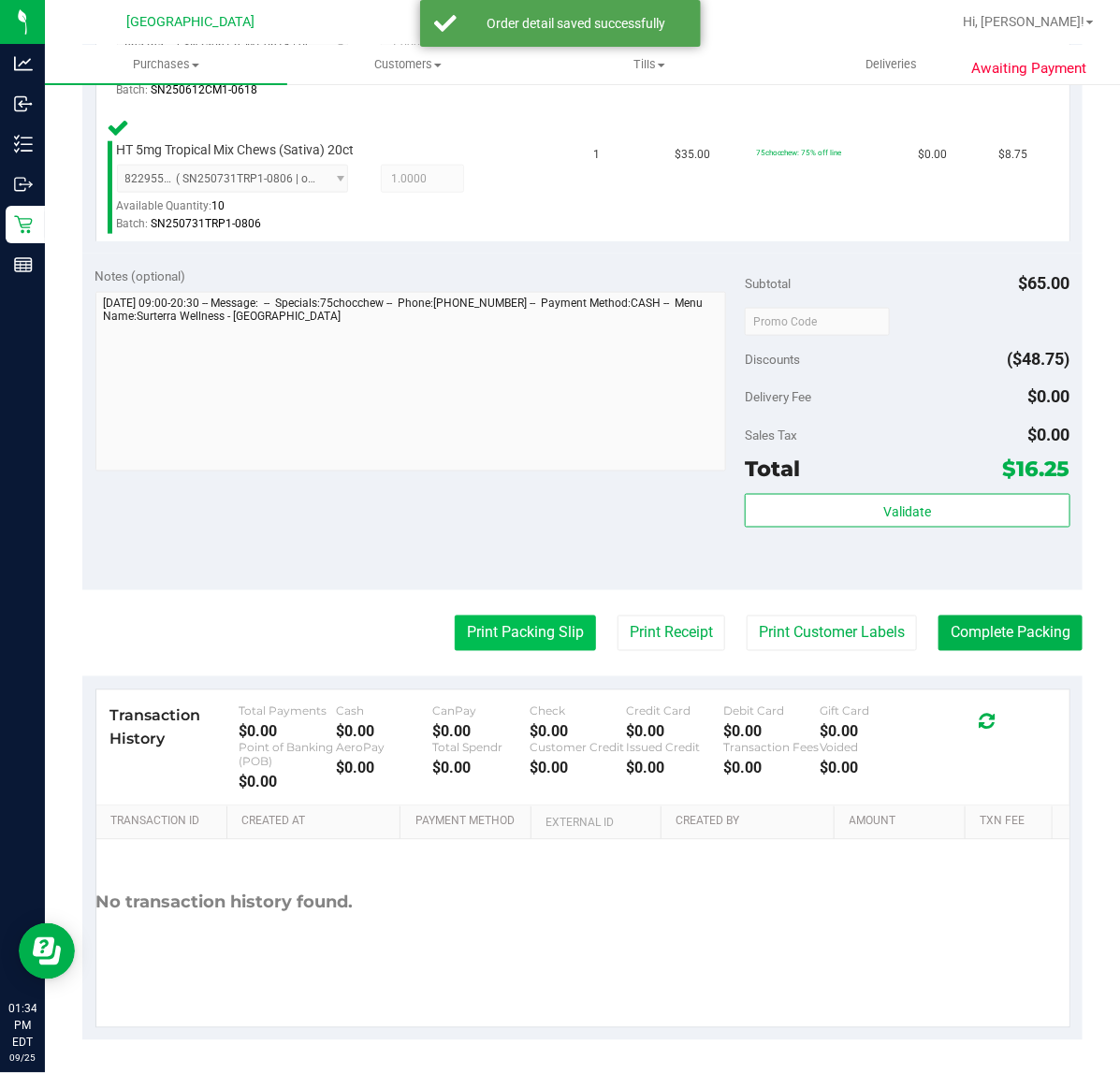
click at [524, 641] on button "Print Packing Slip" at bounding box center [526, 634] width 141 height 35
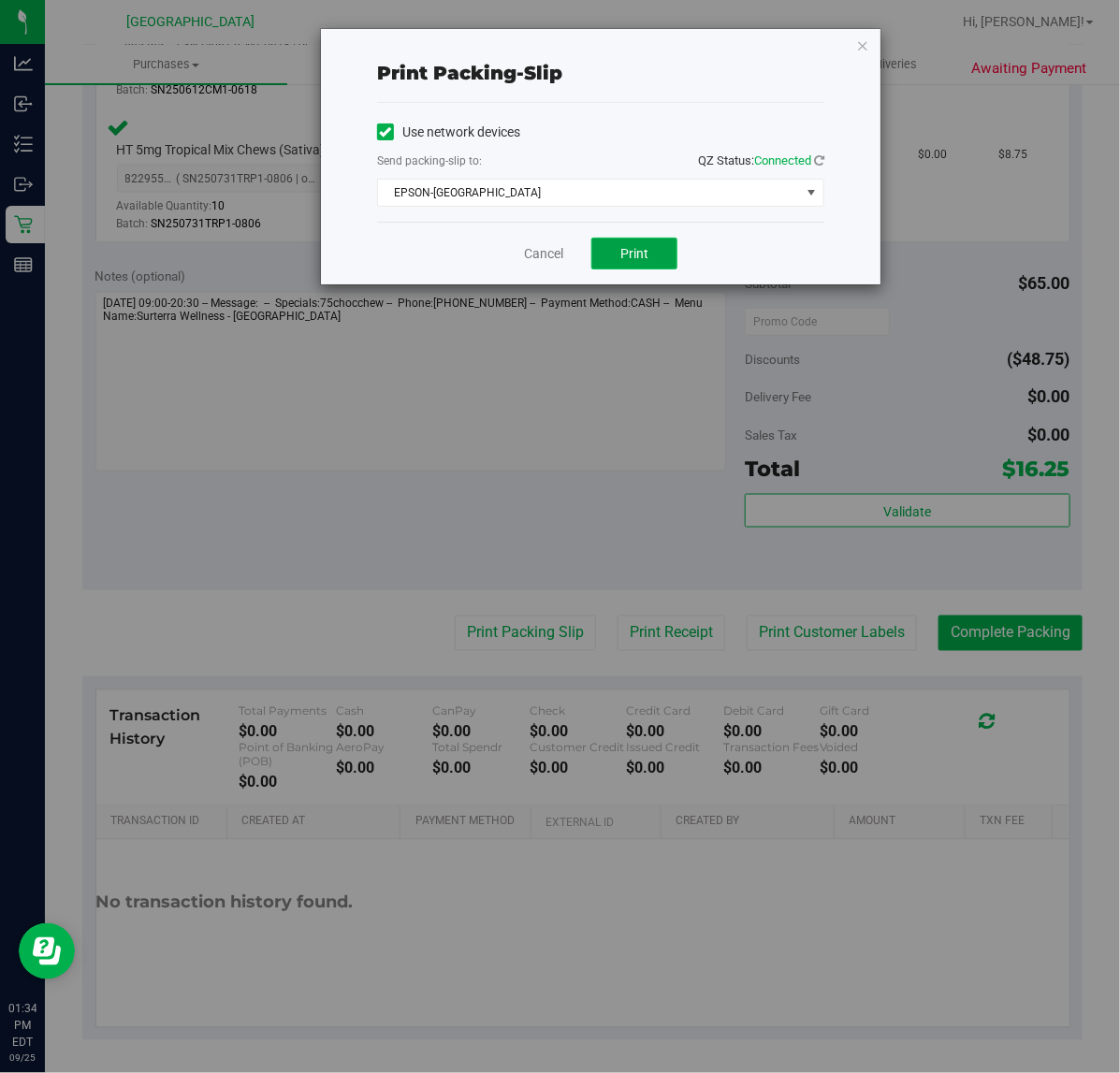
click at [636, 265] on button "Print" at bounding box center [635, 253] width 86 height 31
click at [862, 42] on icon "button" at bounding box center [862, 44] width 13 height 23
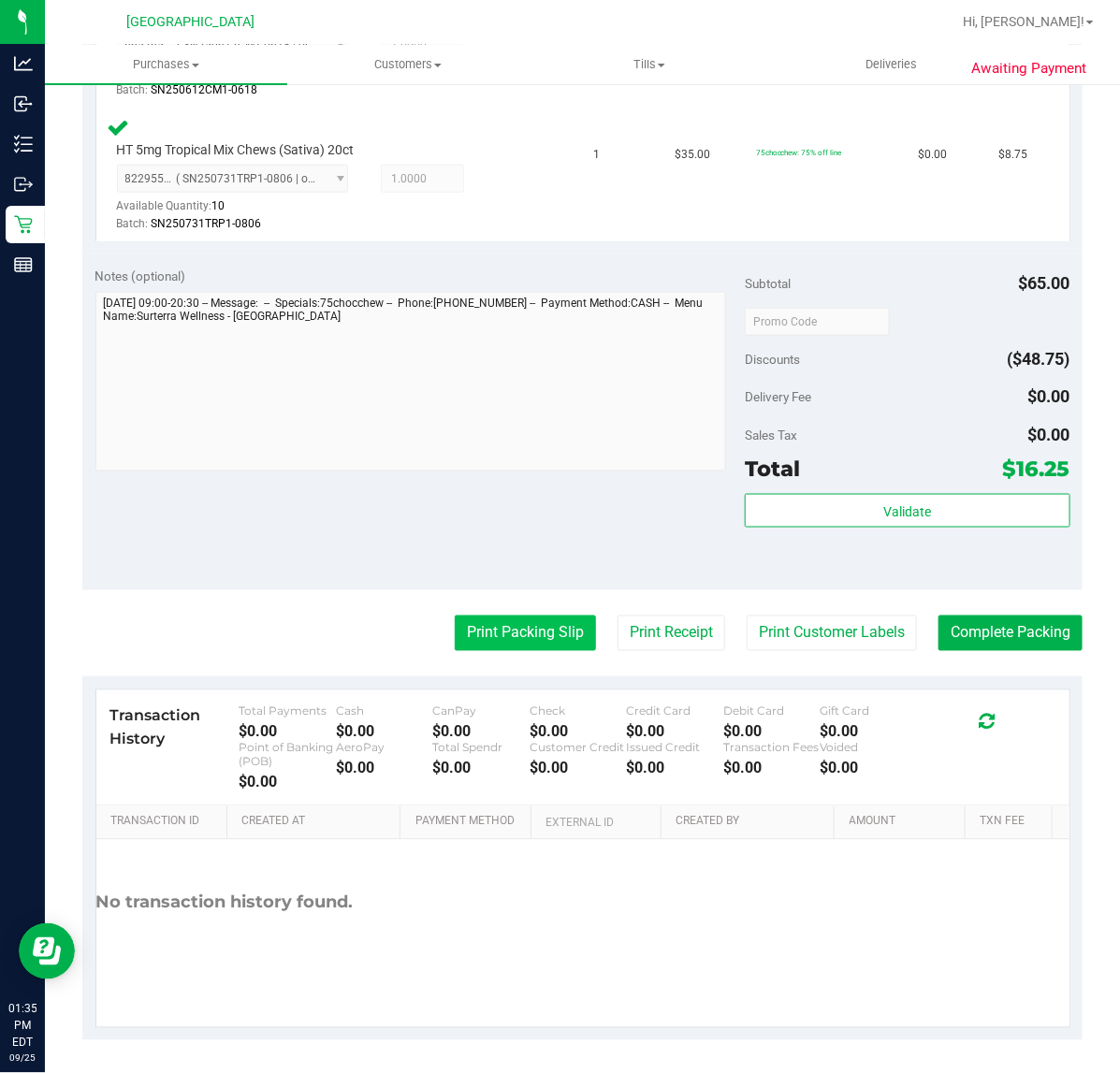
click at [492, 624] on button "Print Packing Slip" at bounding box center [526, 634] width 141 height 35
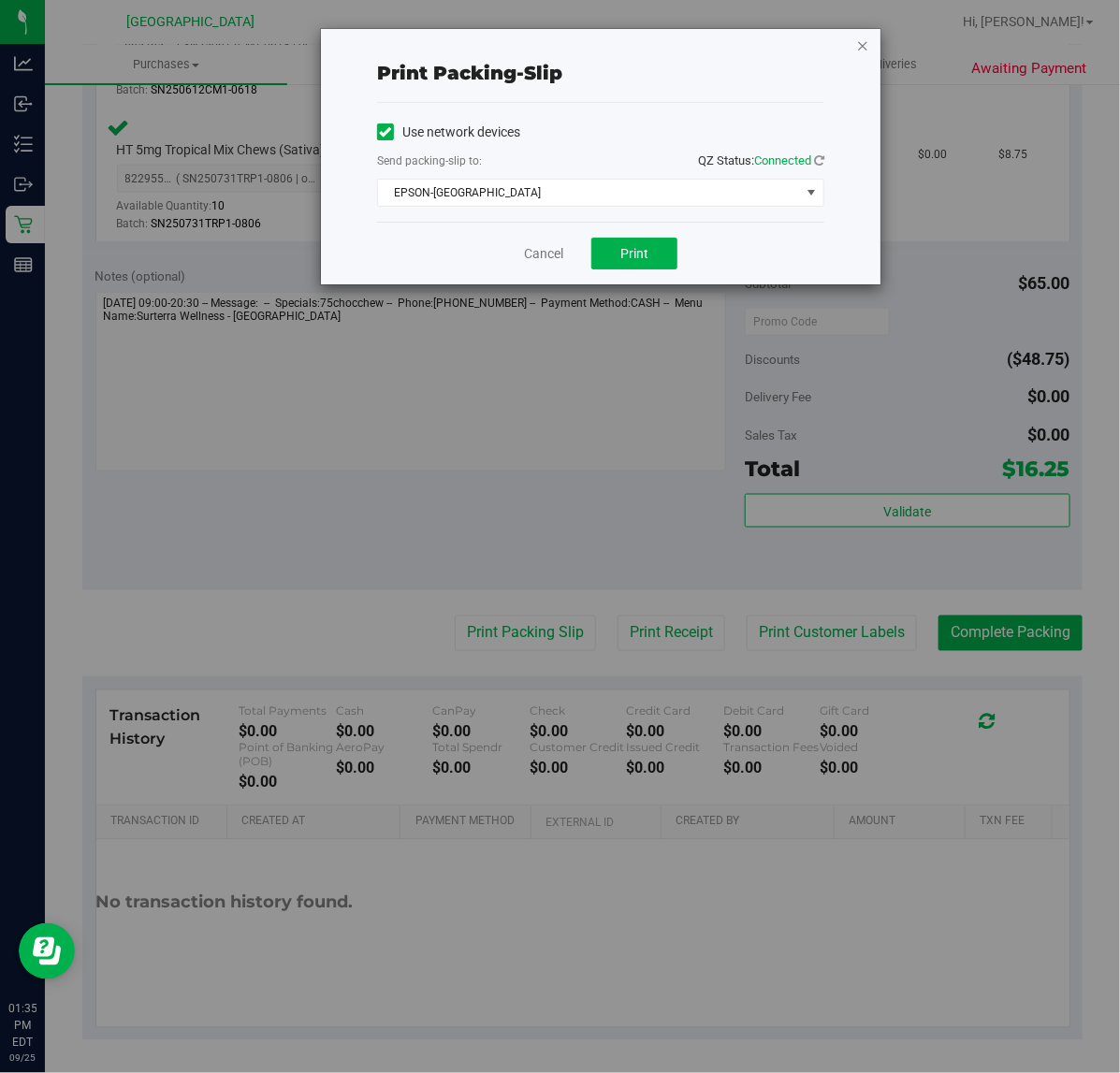
click at [864, 38] on icon "button" at bounding box center [862, 44] width 13 height 23
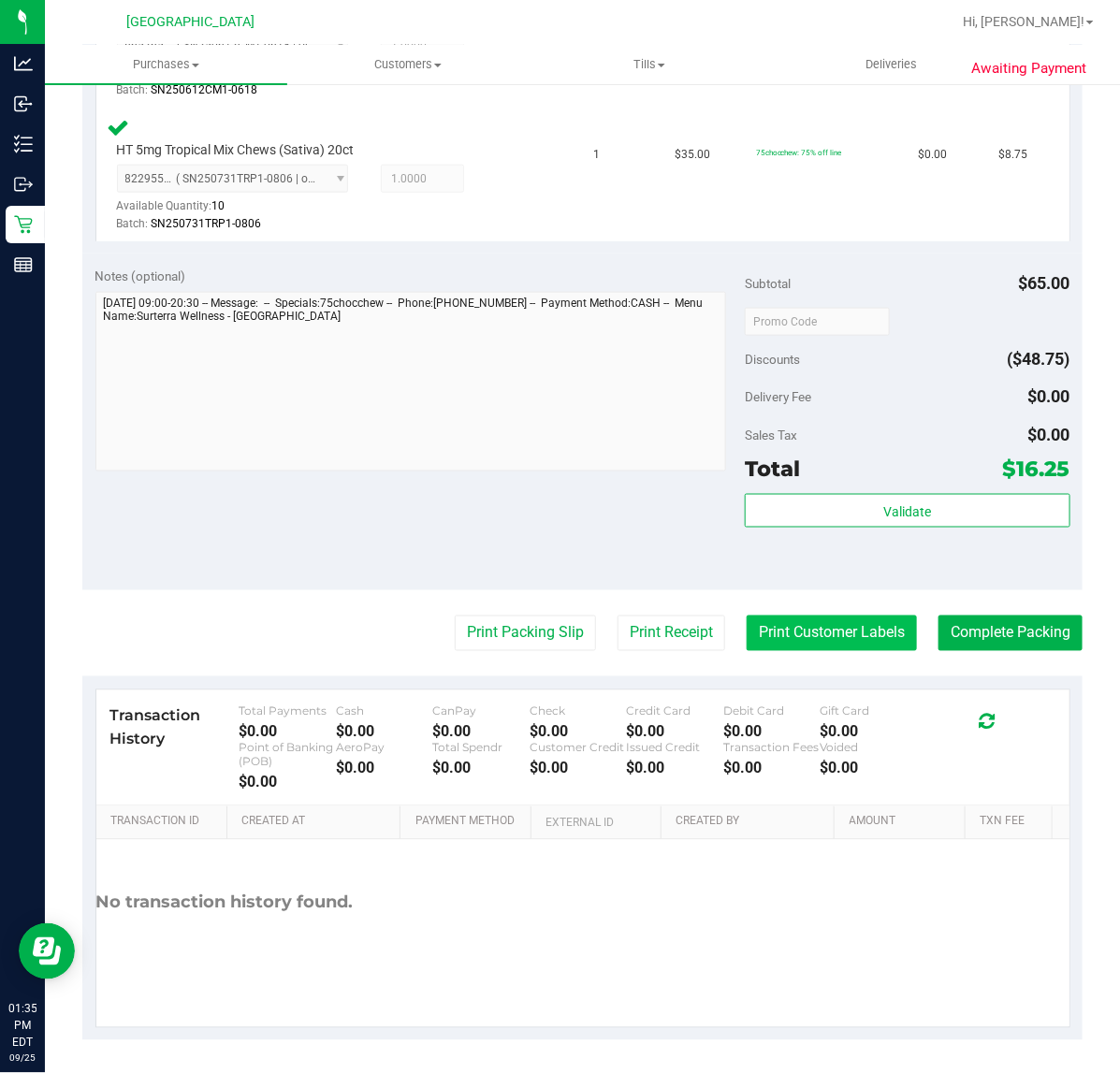
click at [761, 625] on button "Print Customer Labels" at bounding box center [832, 634] width 171 height 35
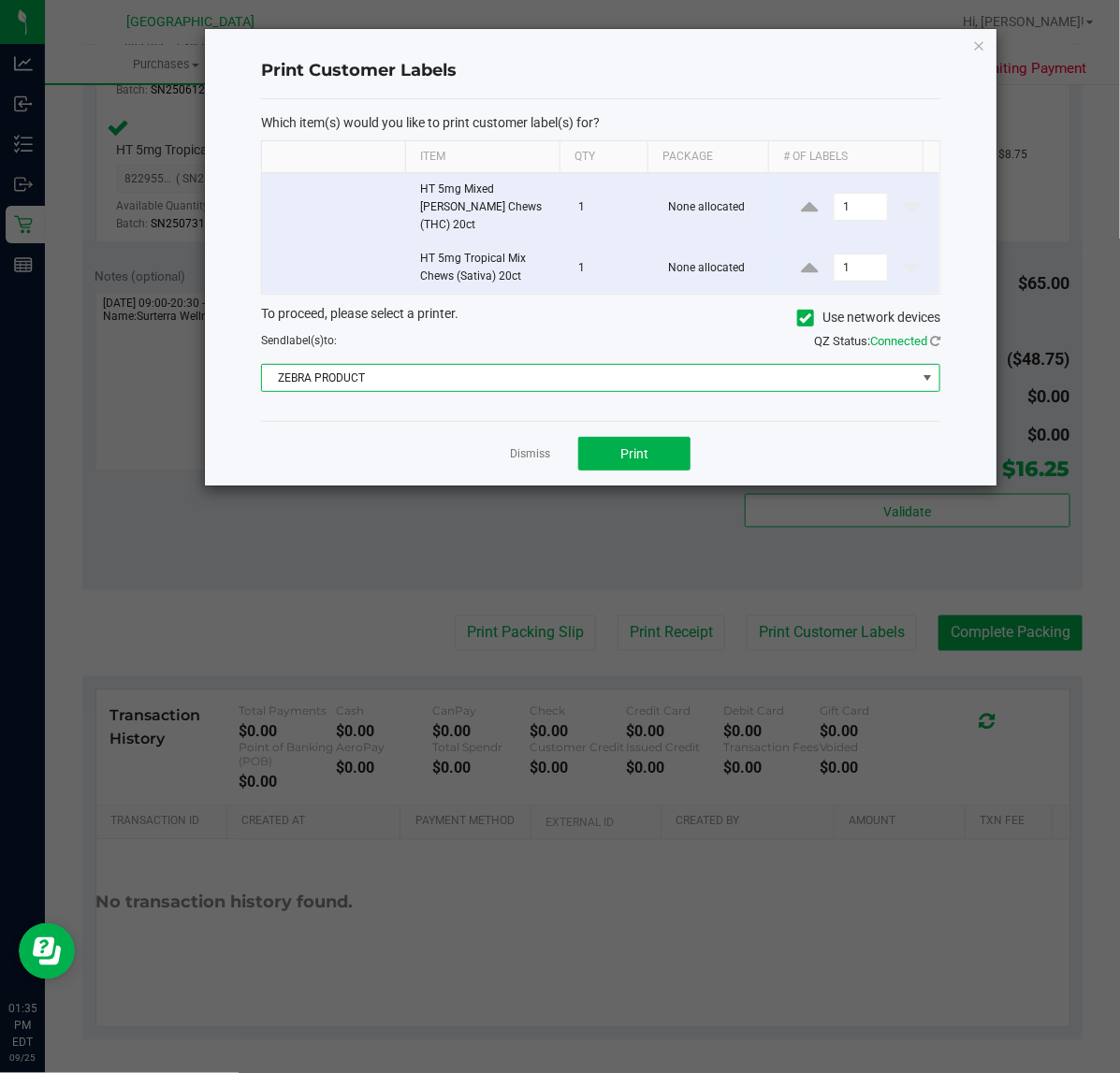
click at [569, 365] on span "ZEBRA PRODUCT" at bounding box center [588, 378] width 654 height 26
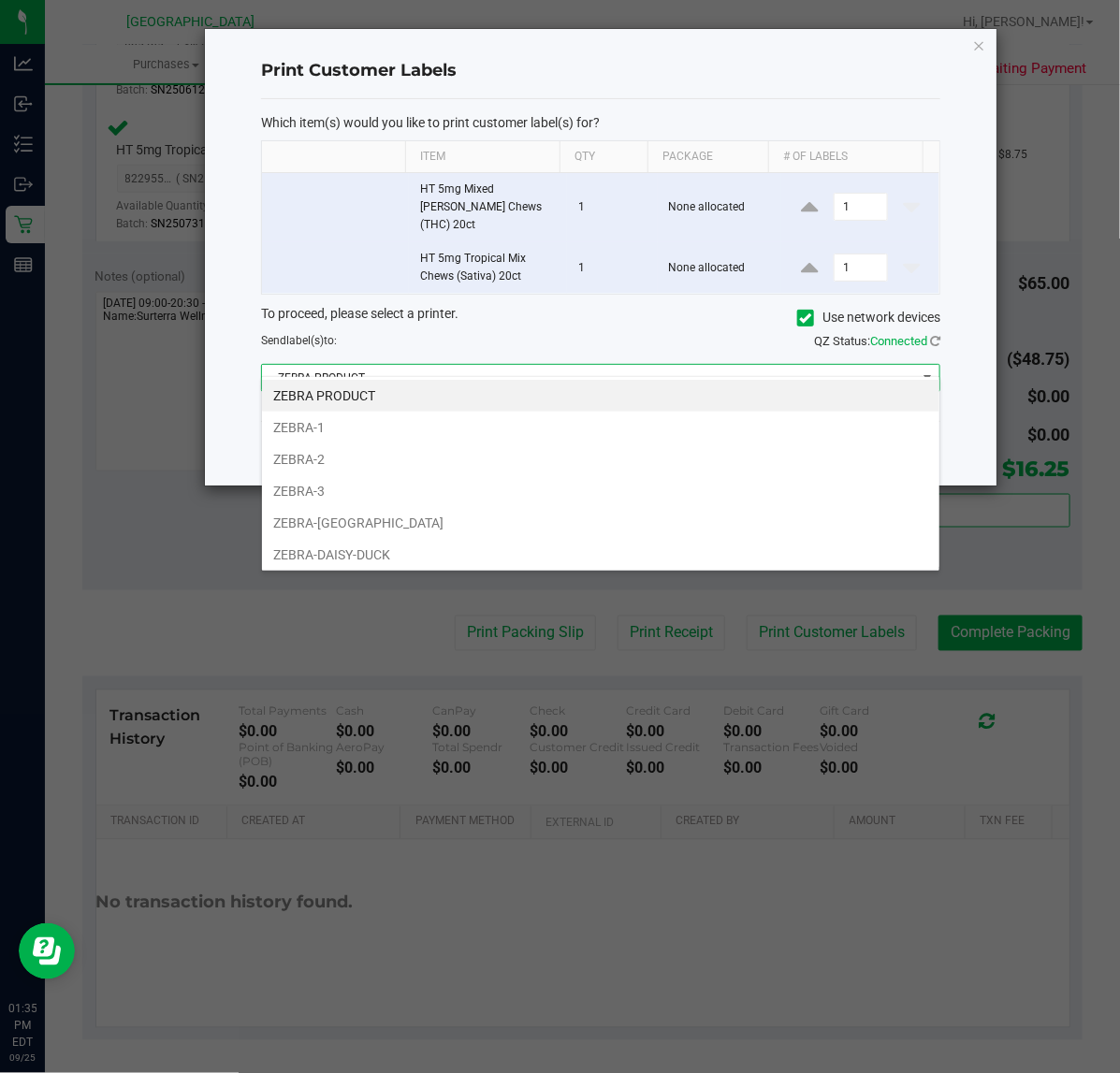
scroll to position [29, 680]
click at [410, 558] on li "ZEBRA-DAISY-DUCK" at bounding box center [600, 555] width 678 height 31
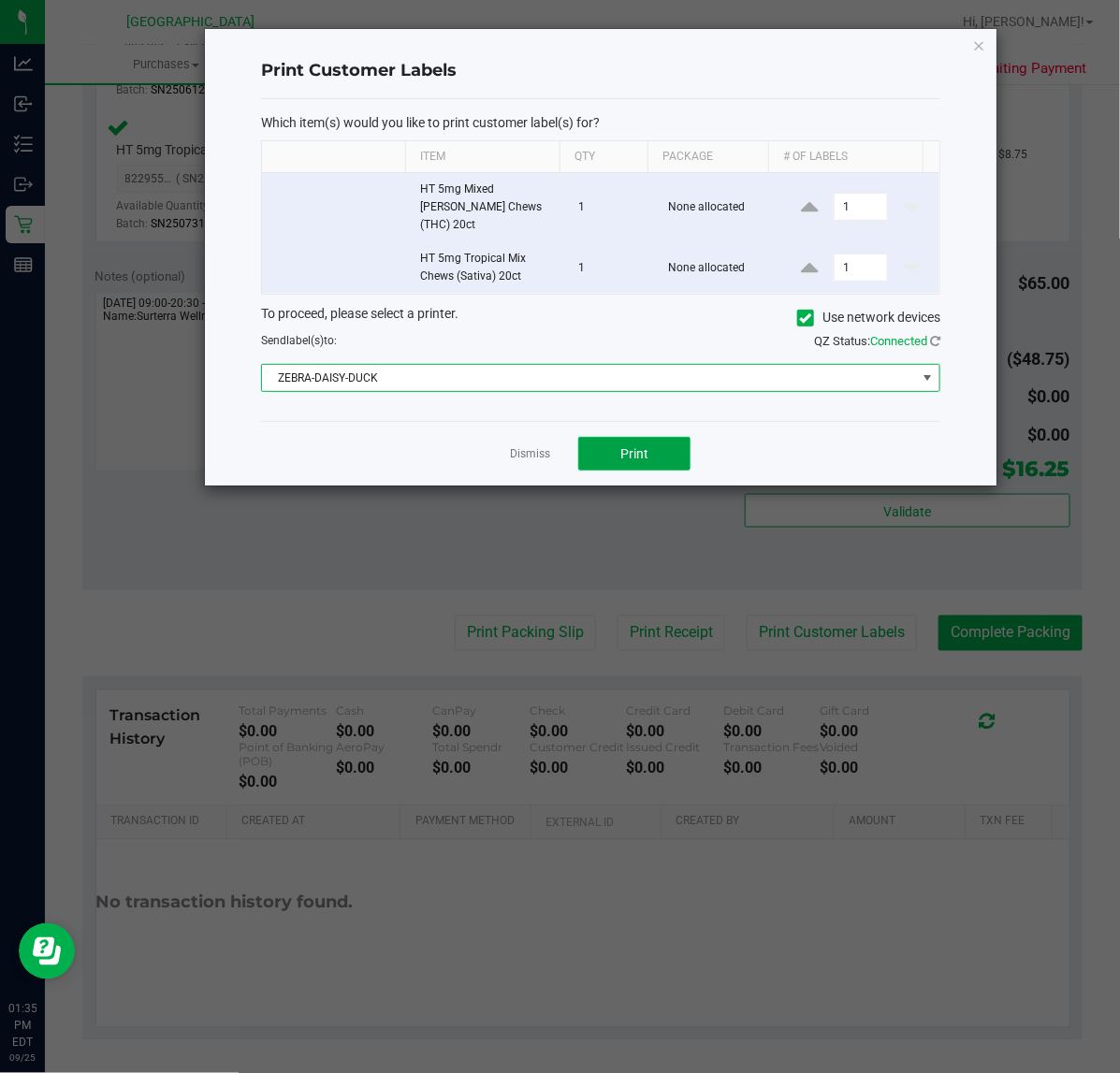
drag, startPoint x: 643, startPoint y: 447, endPoint x: 646, endPoint y: 437, distance: 10.4
click at [646, 437] on button "Print" at bounding box center [635, 454] width 112 height 33
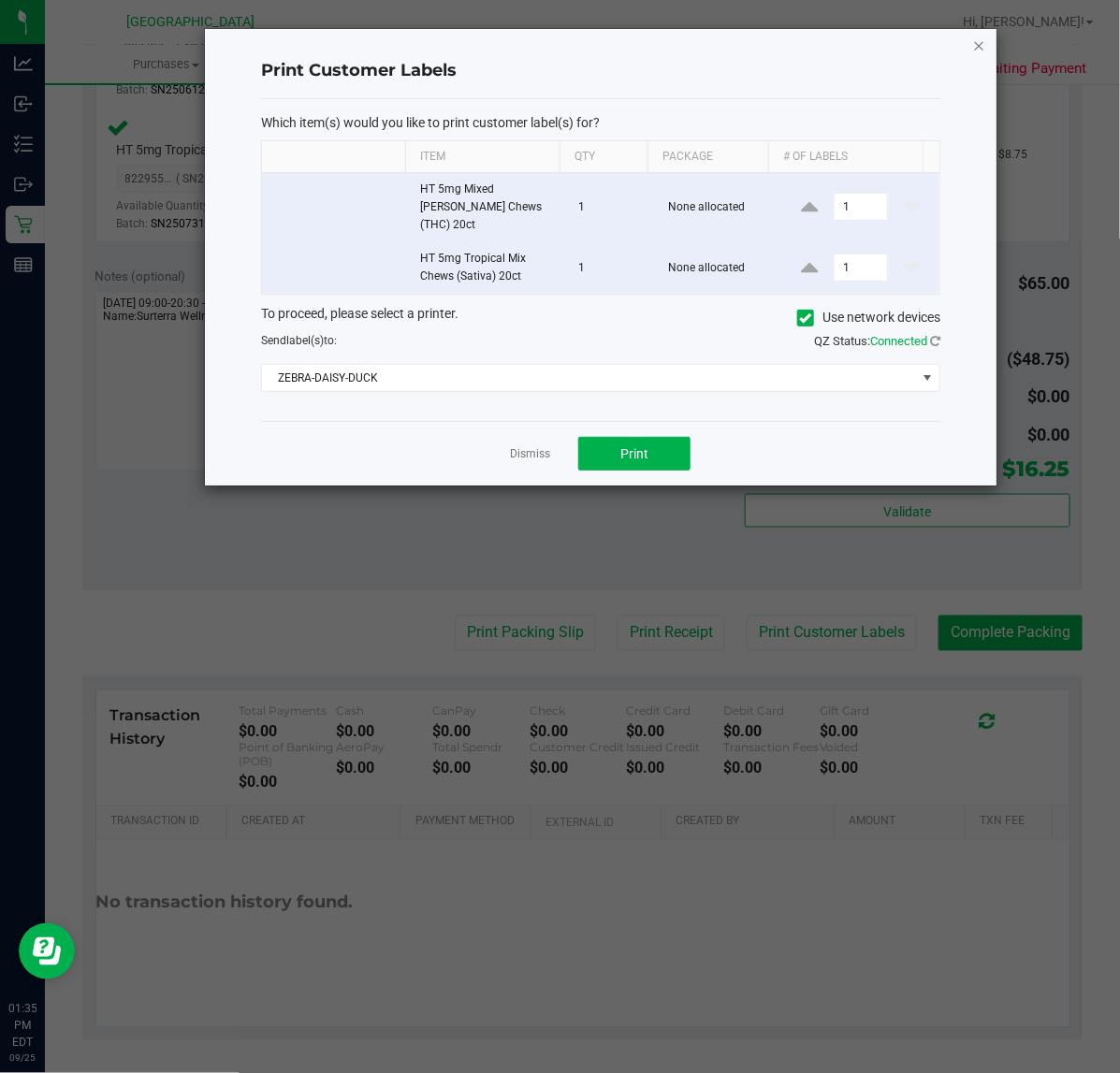
click at [973, 45] on icon "button" at bounding box center [979, 44] width 13 height 23
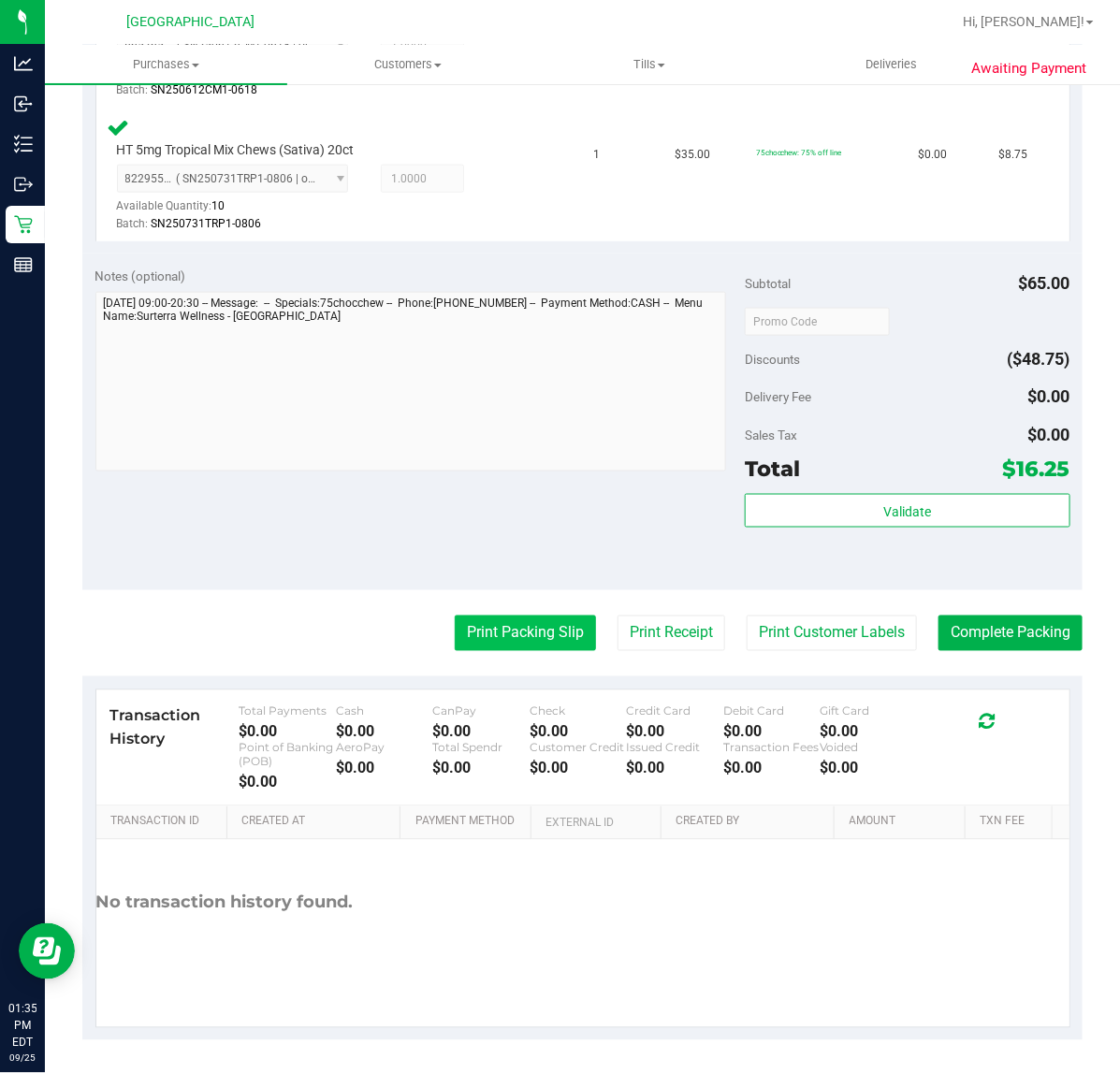
click at [519, 641] on button "Print Packing Slip" at bounding box center [526, 634] width 141 height 35
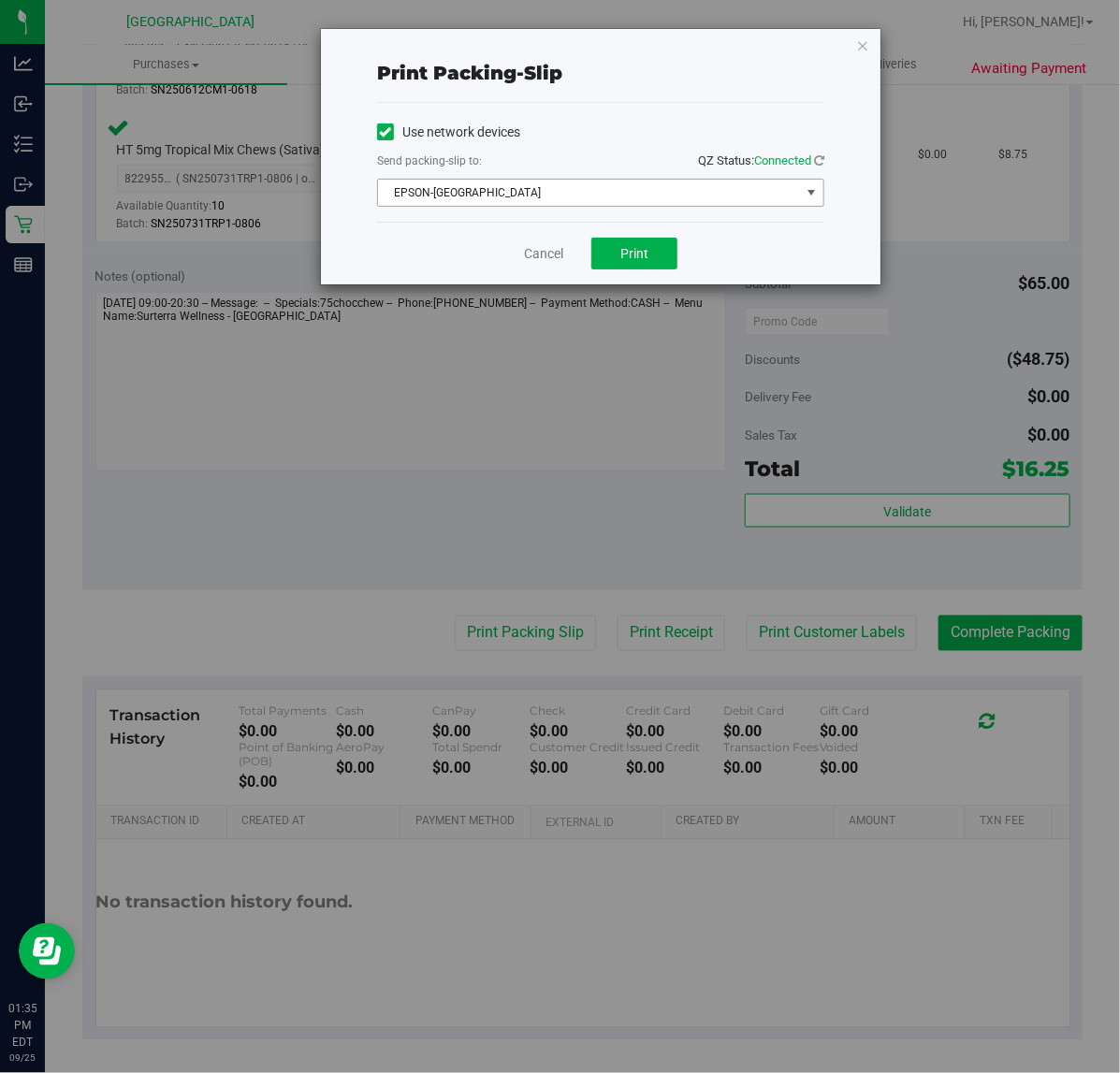
click at [632, 182] on span "EPSON-[GEOGRAPHIC_DATA]" at bounding box center [588, 192] width 422 height 26
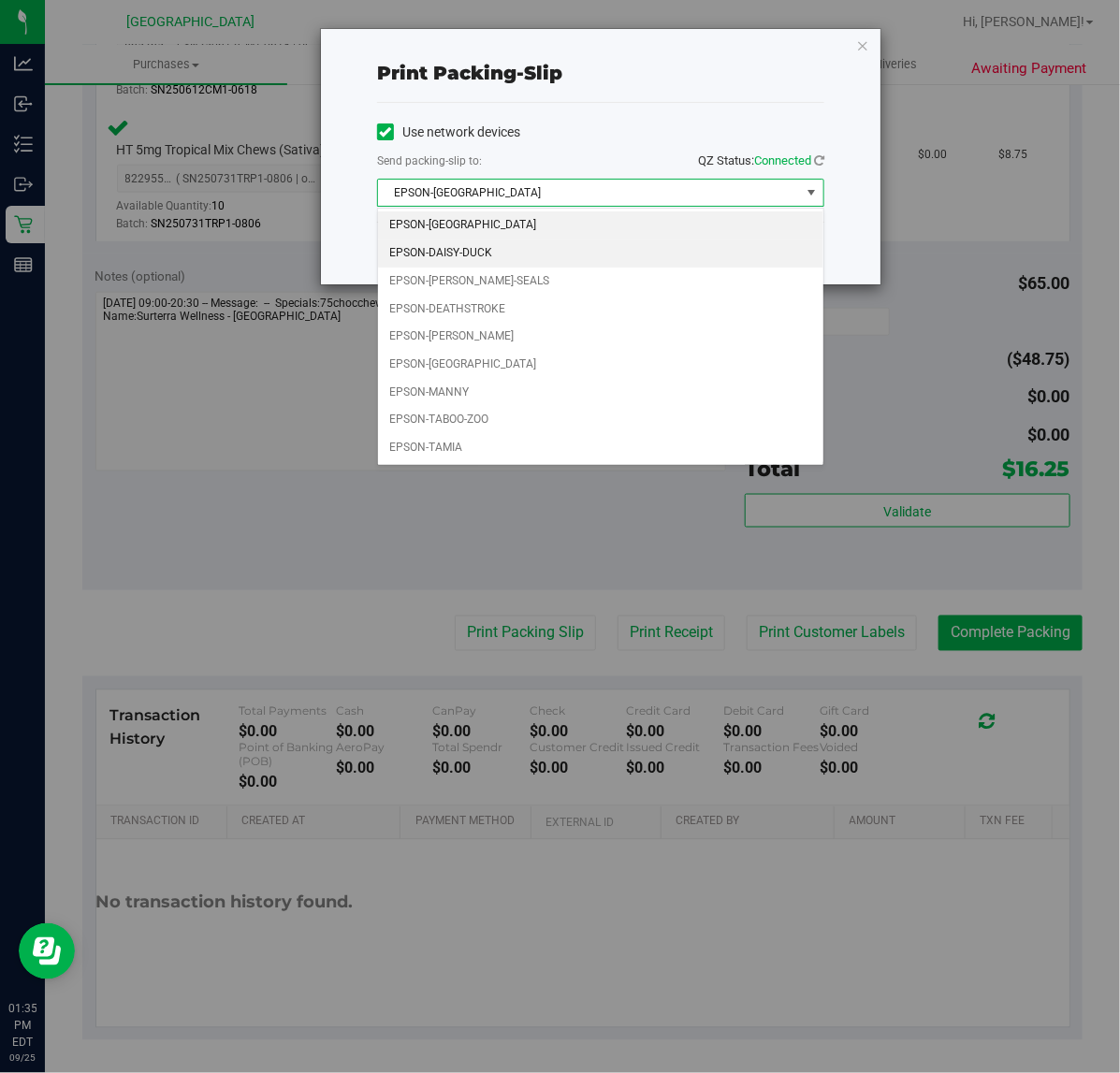
click at [527, 250] on li "EPSON-DAISY-DUCK" at bounding box center [600, 253] width 445 height 28
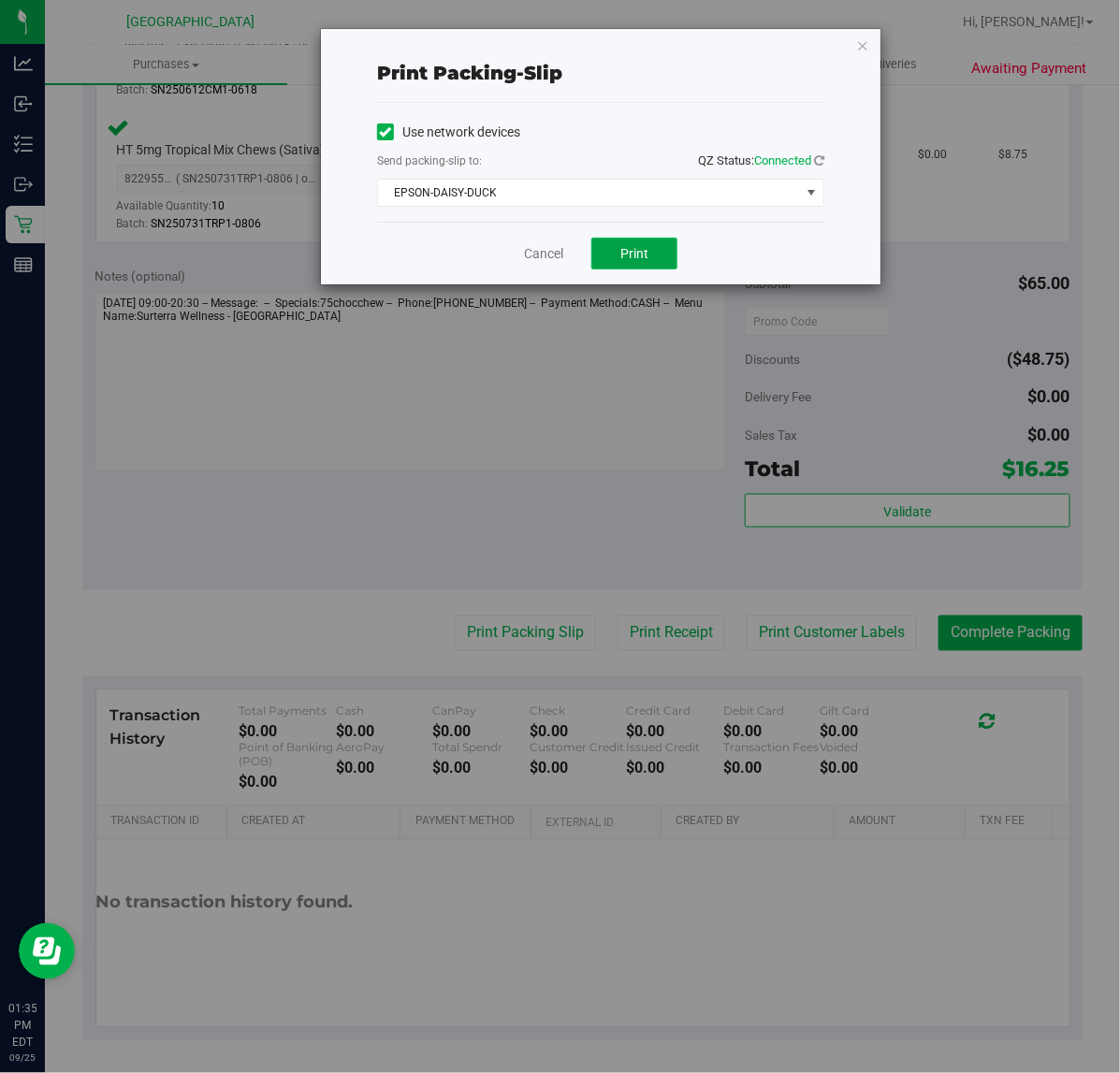
click at [620, 263] on button "Print" at bounding box center [635, 253] width 86 height 31
click at [864, 43] on icon "button" at bounding box center [862, 44] width 13 height 23
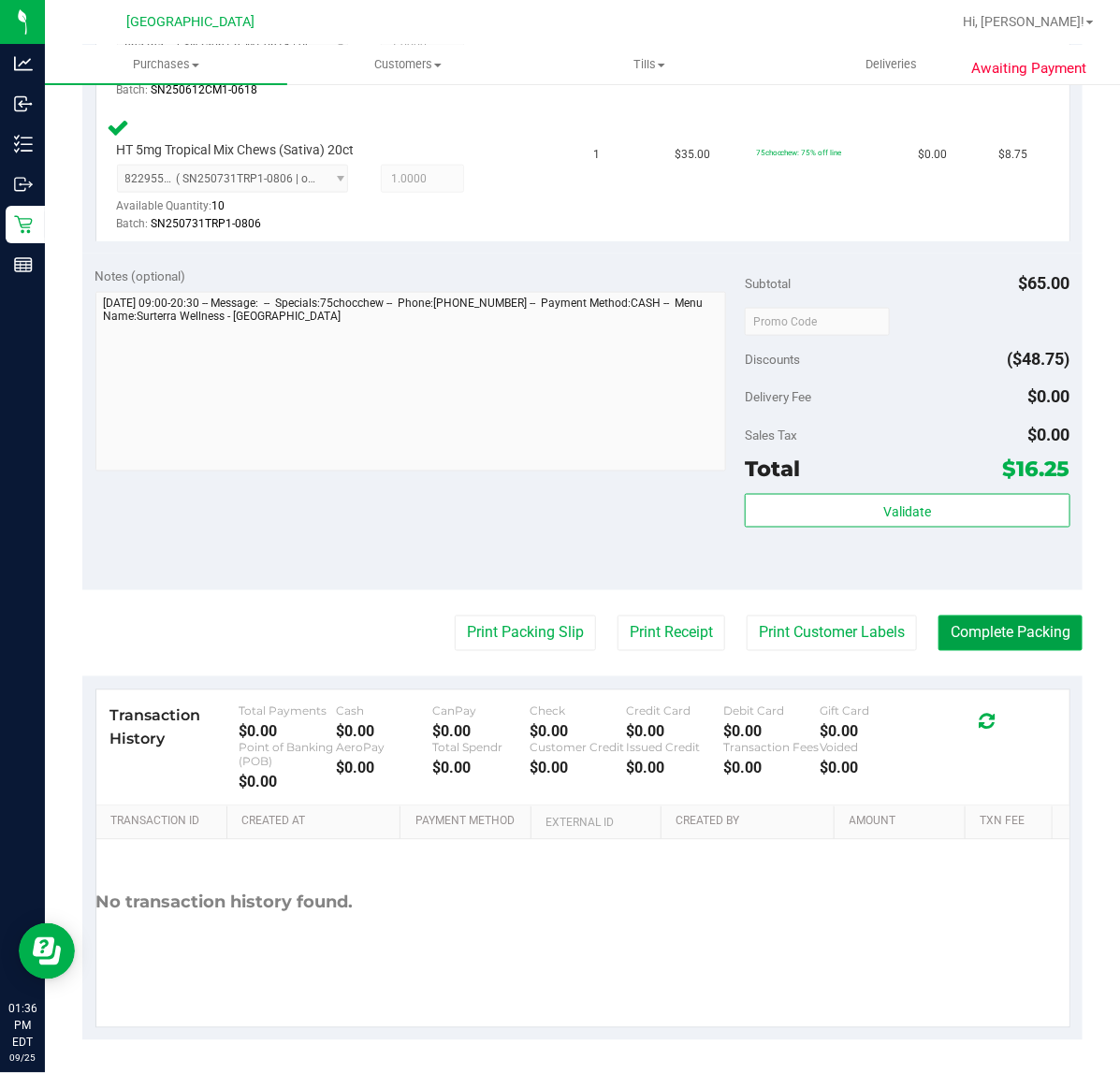
click at [1007, 638] on button "Complete Packing" at bounding box center [1010, 634] width 144 height 35
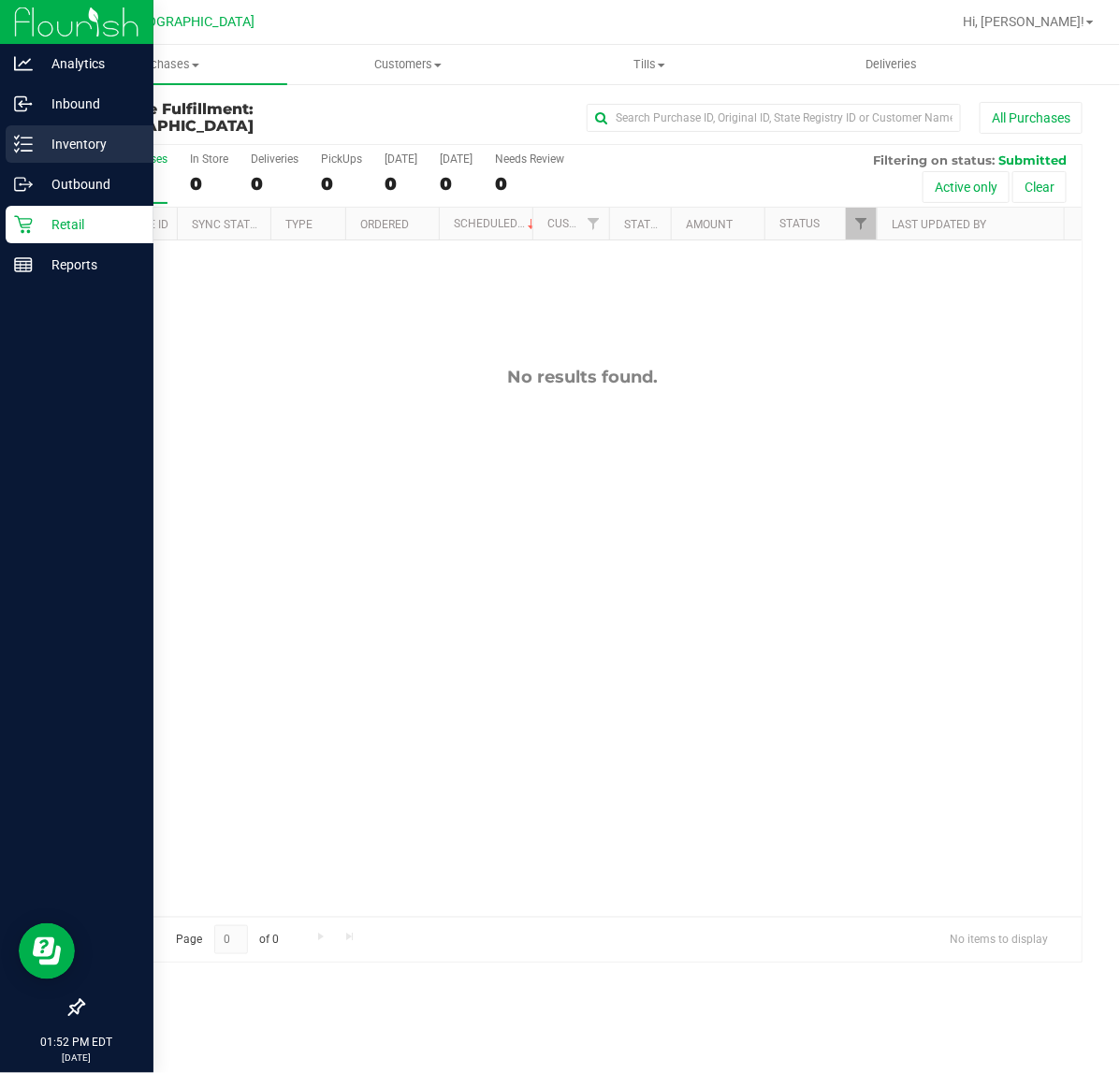
click at [40, 147] on p "Inventory" at bounding box center [88, 143] width 112 height 23
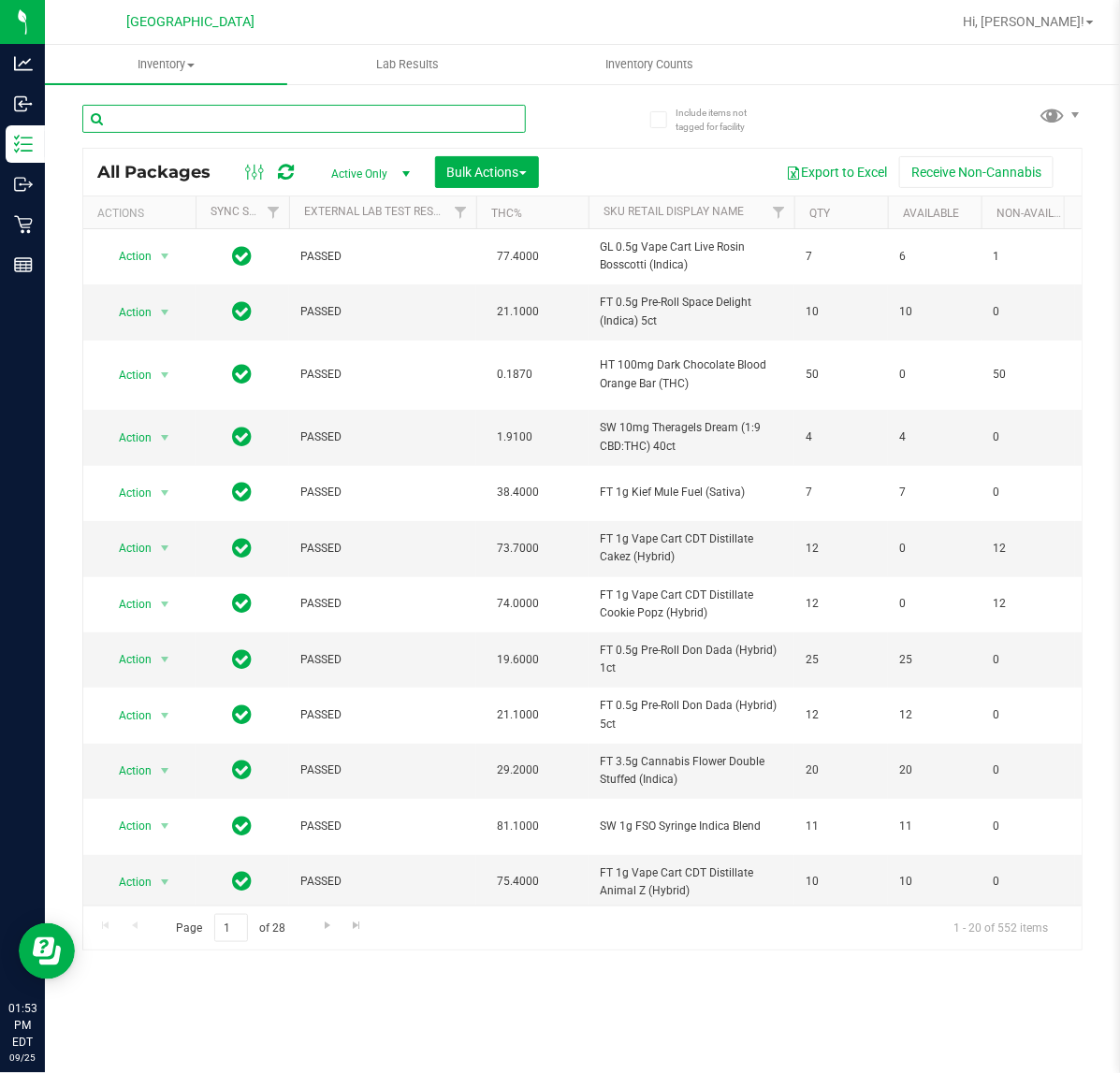
click at [192, 118] on input "text" at bounding box center [304, 119] width 443 height 28
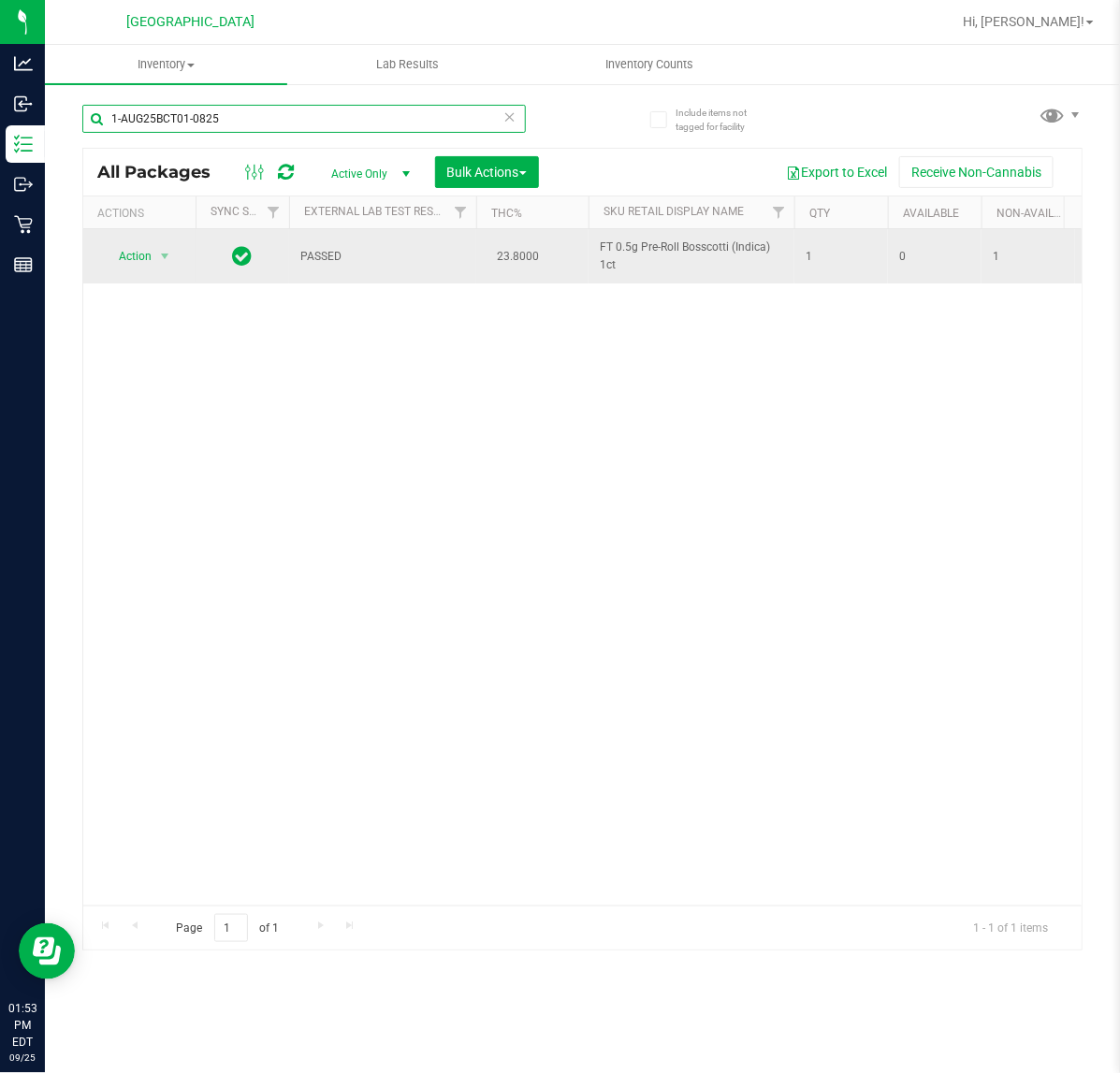
type input "1-AUG25BCT01-0825"
drag, startPoint x: 611, startPoint y: 269, endPoint x: 623, endPoint y: 260, distance: 15.0
click at [623, 260] on td "FT 0.5g Pre-Roll Bosscotti (Indica) 1ct" at bounding box center [691, 256] width 206 height 54
copy span "FT 0.5g Pre-Roll Bosscotti (Indica) 1ct"
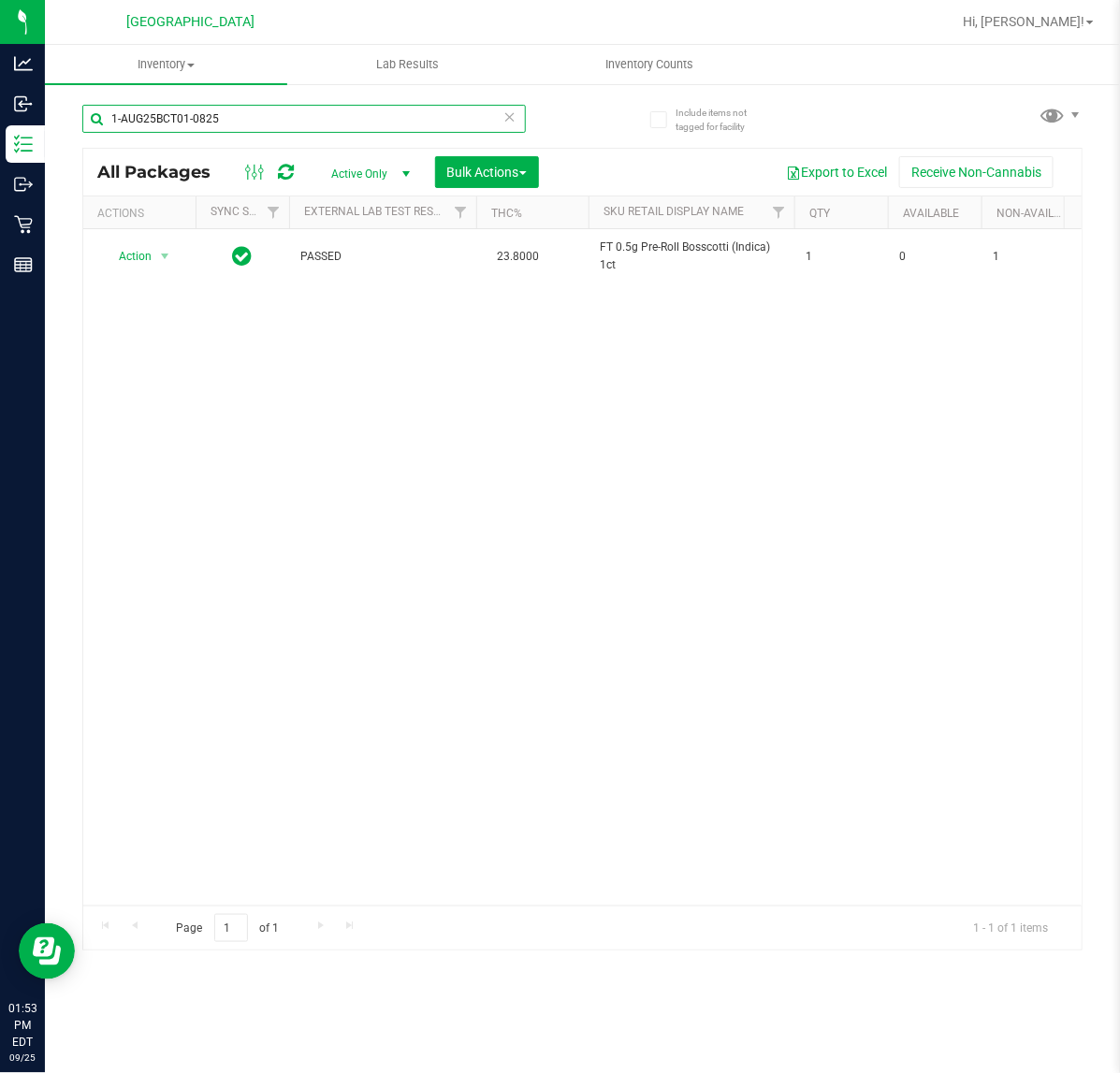
drag, startPoint x: 270, startPoint y: 108, endPoint x: -190, endPoint y: 128, distance: 460.4
click at [0, 128] on html "Analytics Inbound Inventory Outbound Retail Reports 01:53 PM EDT [DATE] 09/25 […" at bounding box center [560, 536] width 1120 height 1073
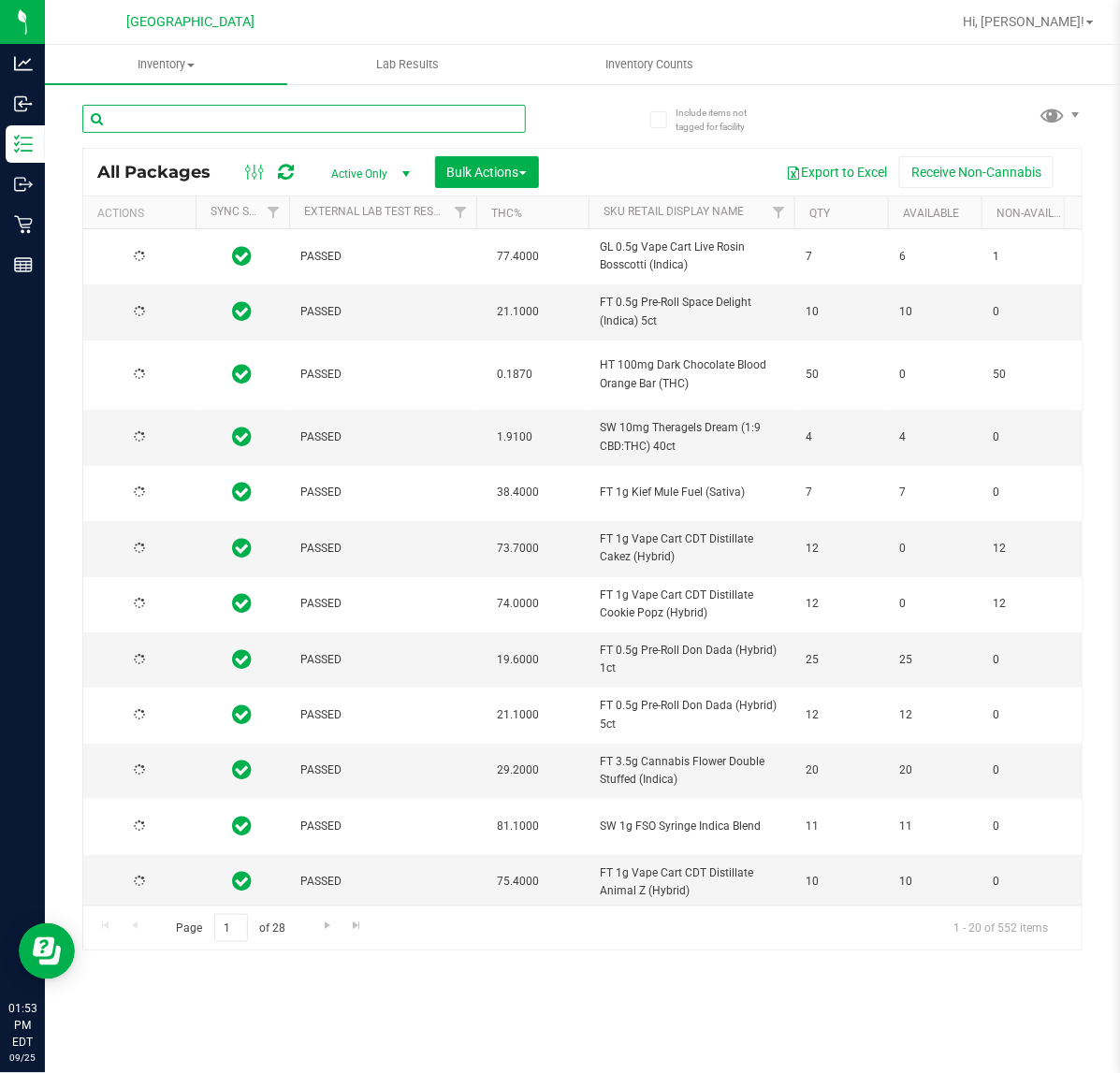
type input "FT 0.5g Pre-Roll Bosscotti (Indica) 1ct"
type input "[DATE]"
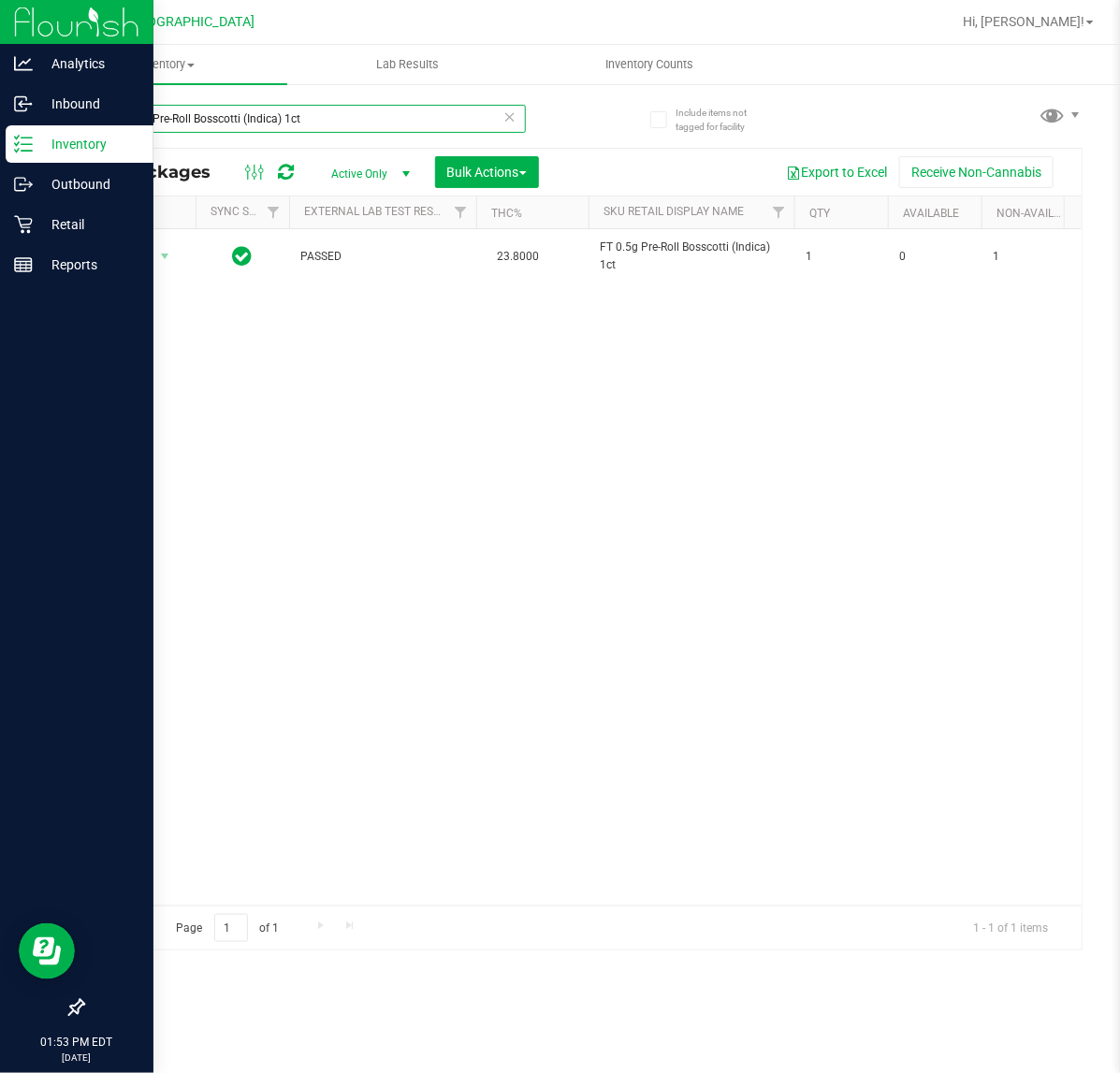
type input "FT 0.5g Pre-Roll Bosscotti (Indica) 1ct"
click at [19, 230] on icon at bounding box center [23, 224] width 19 height 19
